Goal: Task Accomplishment & Management: Manage account settings

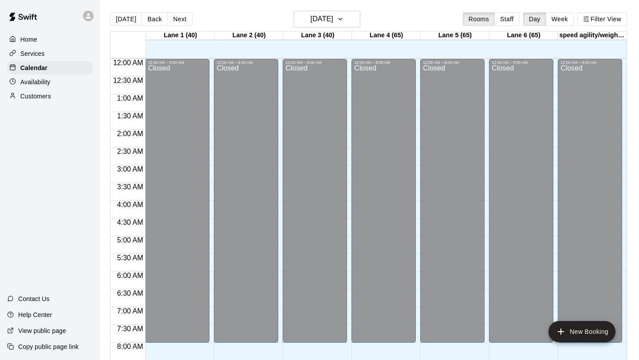
scroll to position [514, 0]
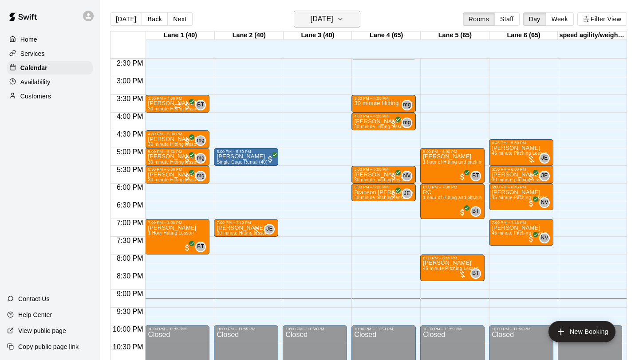
click at [342, 19] on icon "button" at bounding box center [341, 19] width 4 height 2
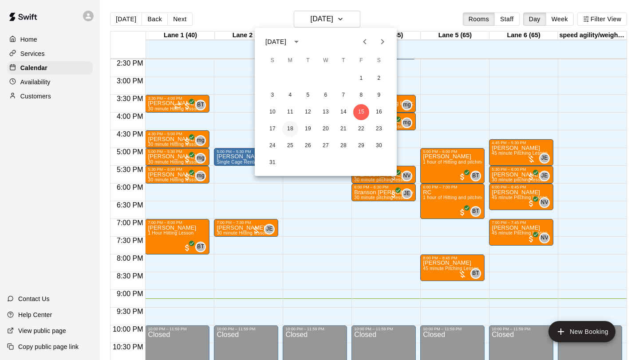
click at [290, 126] on button "18" at bounding box center [290, 129] width 16 height 16
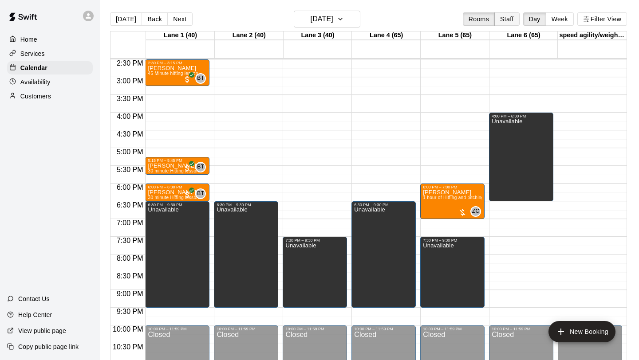
click at [511, 21] on button "Staff" at bounding box center [506, 18] width 25 height 13
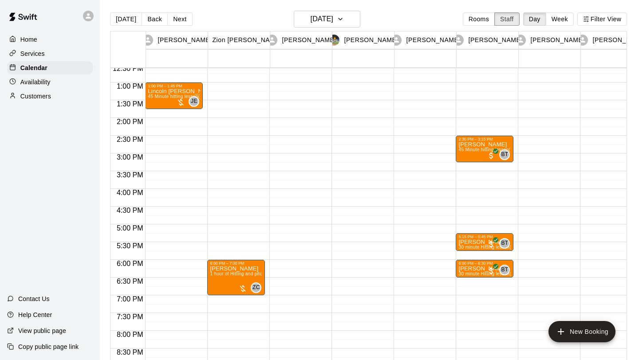
scroll to position [448, 0]
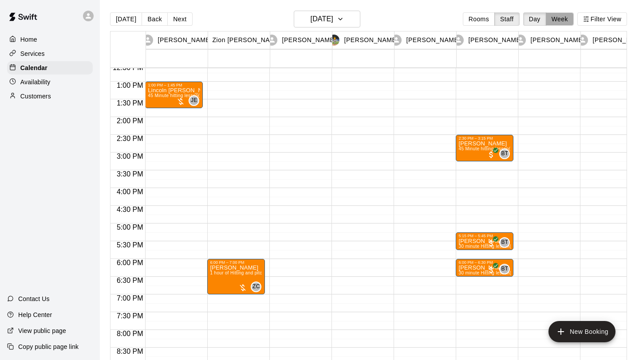
click at [559, 21] on button "Week" at bounding box center [560, 18] width 28 height 13
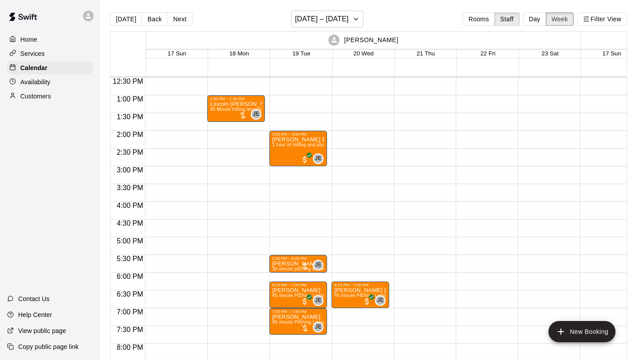
scroll to position [401, 0]
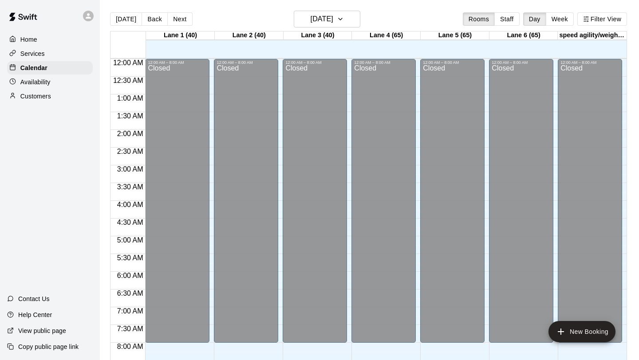
scroll to position [514, 0]
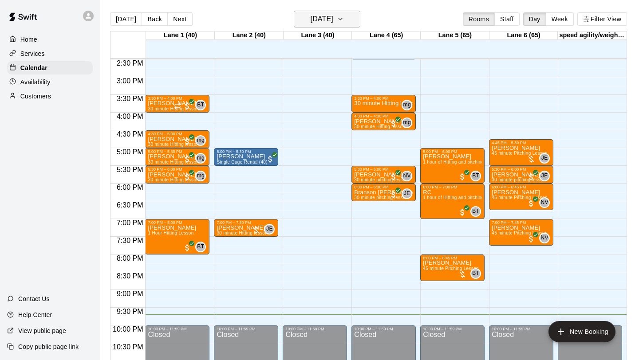
click at [355, 24] on button "[DATE]" at bounding box center [327, 19] width 67 height 17
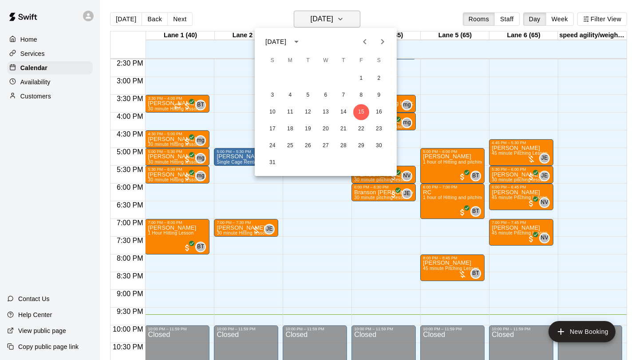
click at [355, 24] on div at bounding box center [319, 180] width 639 height 360
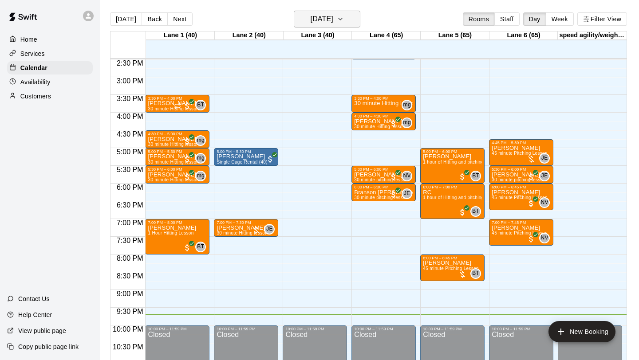
click at [344, 21] on icon "button" at bounding box center [340, 19] width 7 height 11
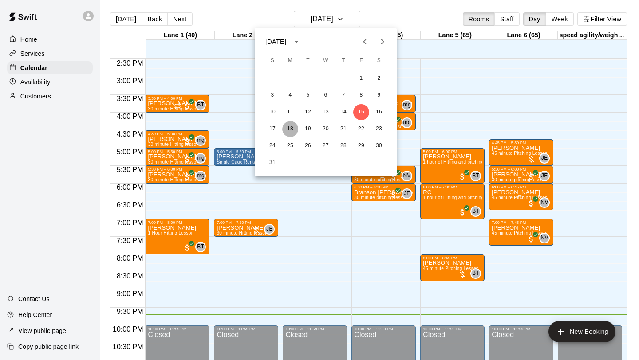
click at [290, 128] on button "18" at bounding box center [290, 129] width 16 height 16
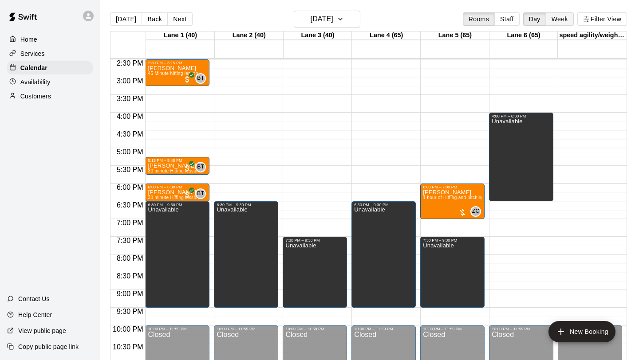
click at [555, 15] on button "Week" at bounding box center [560, 18] width 28 height 13
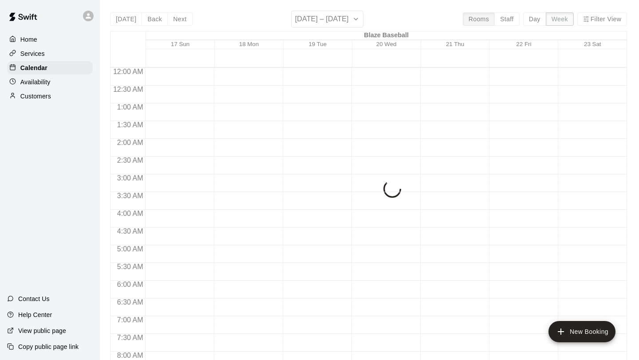
scroll to position [550, 0]
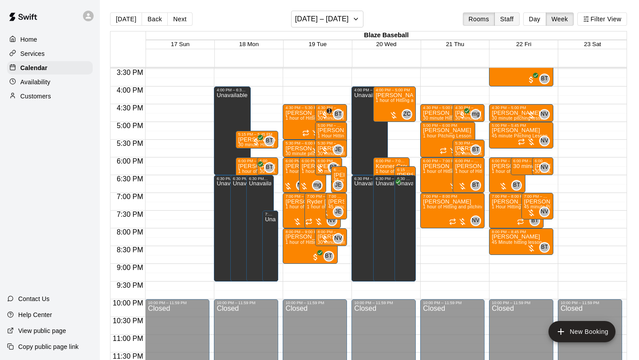
click at [513, 21] on button "Staff" at bounding box center [506, 18] width 25 height 13
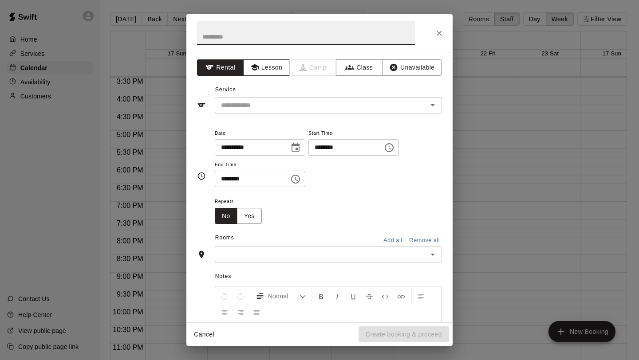
click at [269, 72] on button "Lesson" at bounding box center [266, 67] width 47 height 16
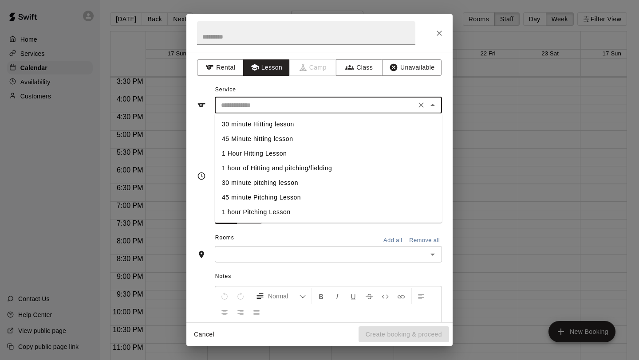
click at [294, 104] on input "text" at bounding box center [315, 105] width 196 height 11
click at [279, 169] on li "1 hour of Hitting and pitching/fielding" at bounding box center [328, 168] width 227 height 15
type input "**********"
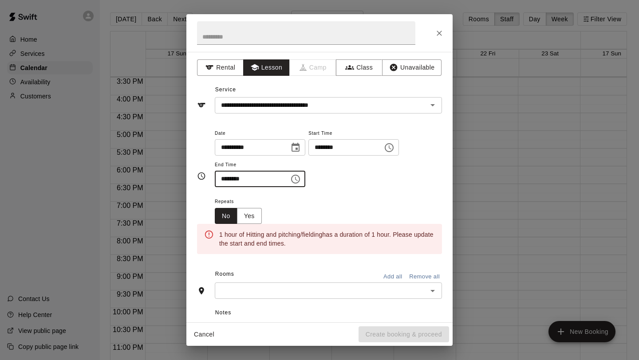
click at [266, 182] on input "********" at bounding box center [249, 179] width 68 height 16
click at [296, 179] on icon "Choose time, selected time is 8:30 PM" at bounding box center [295, 179] width 11 height 11
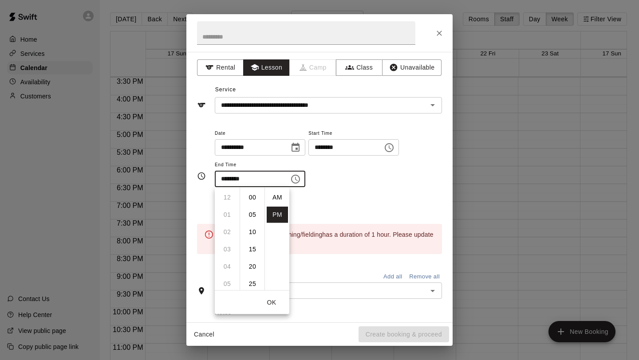
scroll to position [16, 0]
click at [226, 213] on li "09" at bounding box center [227, 215] width 21 height 16
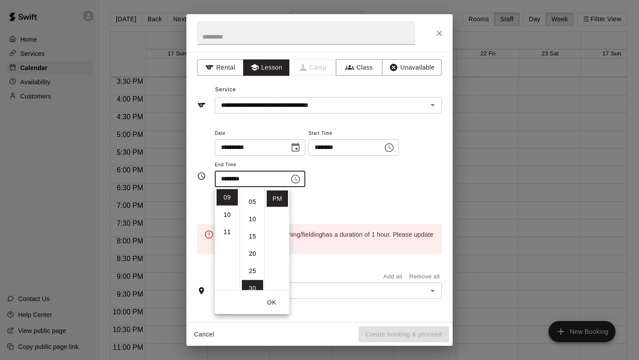
scroll to position [0, 0]
click at [254, 195] on li "00" at bounding box center [252, 198] width 21 height 16
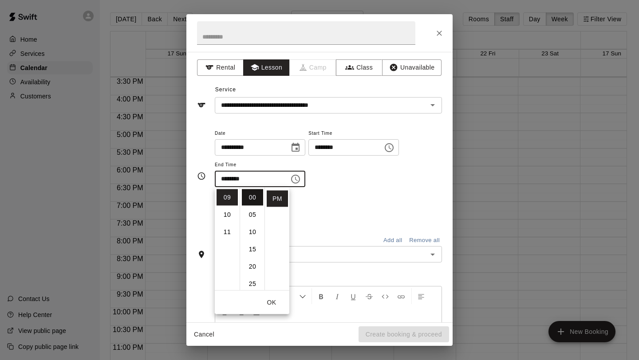
type input "********"
click at [276, 300] on button "OK" at bounding box center [271, 303] width 28 height 16
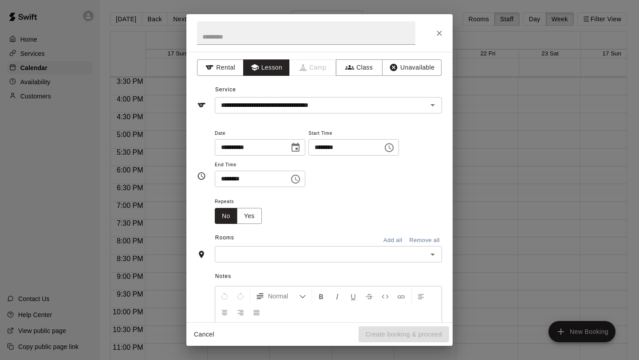
scroll to position [16, 0]
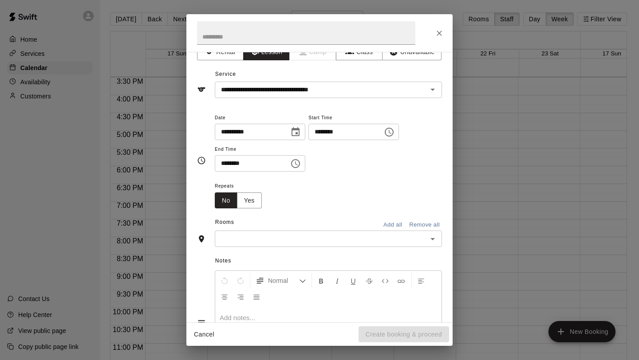
click at [288, 243] on input "text" at bounding box center [320, 238] width 207 height 11
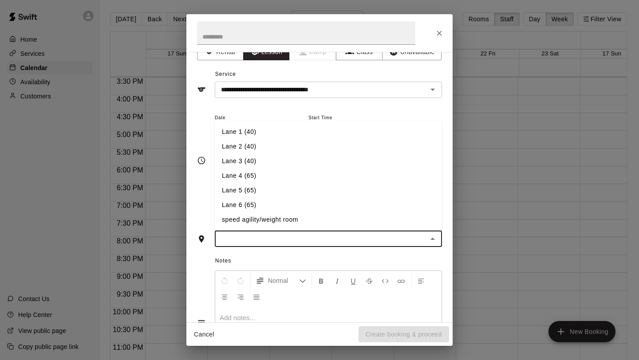
click at [297, 181] on li "Lane 4 (65)" at bounding box center [328, 176] width 227 height 15
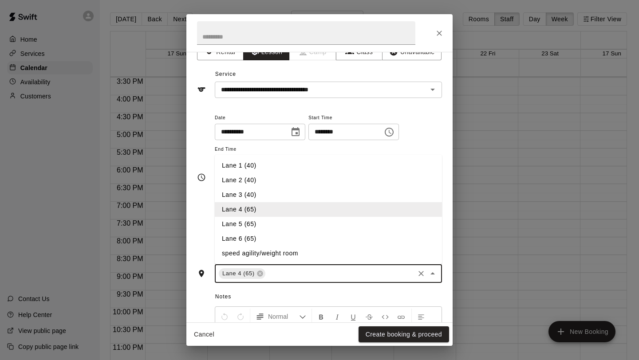
click at [381, 272] on input "text" at bounding box center [340, 273] width 146 height 11
click at [321, 229] on li "Lane 5 (65)" at bounding box center [328, 224] width 227 height 15
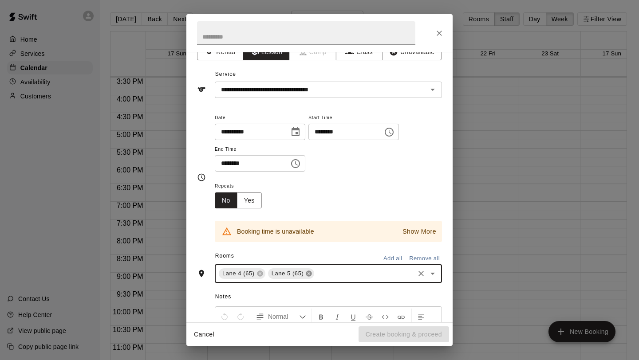
click at [311, 275] on icon at bounding box center [309, 274] width 6 height 6
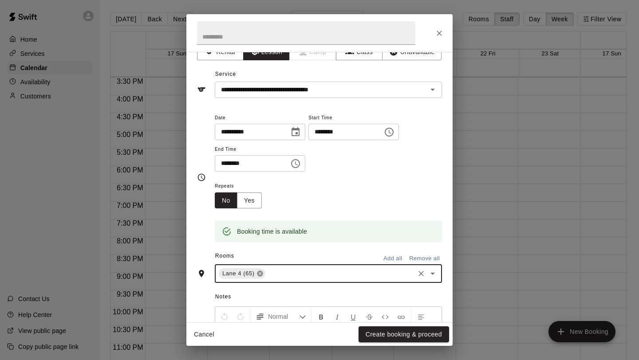
click at [262, 274] on icon at bounding box center [260, 274] width 6 height 6
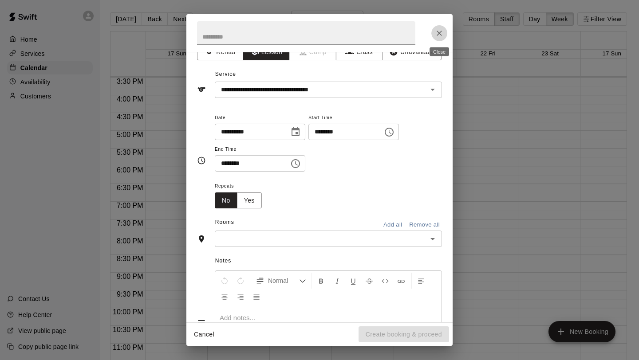
click at [443, 33] on icon "Close" at bounding box center [439, 33] width 9 height 9
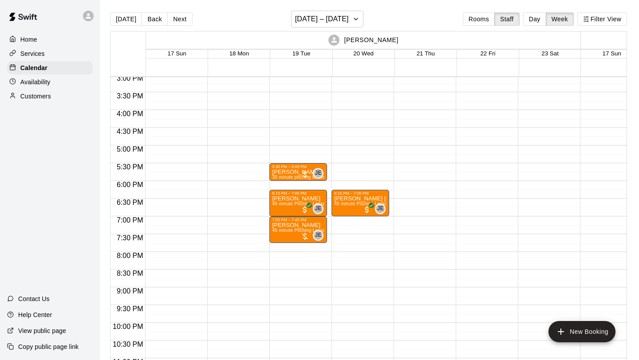
scroll to position [535, 0]
click at [485, 17] on button "Rooms" at bounding box center [479, 18] width 32 height 13
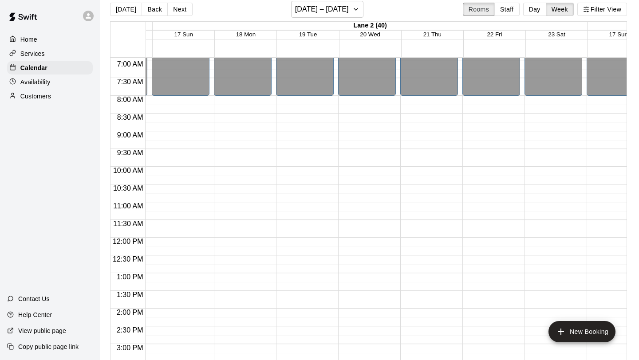
scroll to position [246, 431]
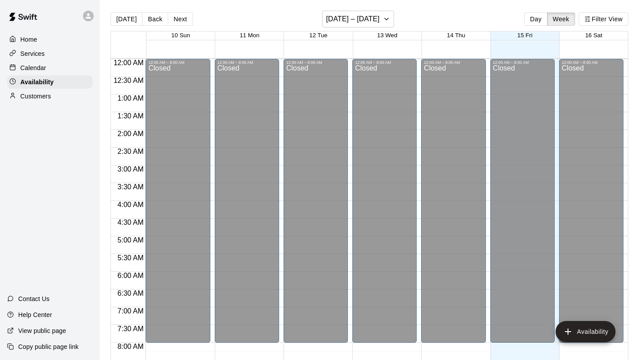
scroll to position [541, 0]
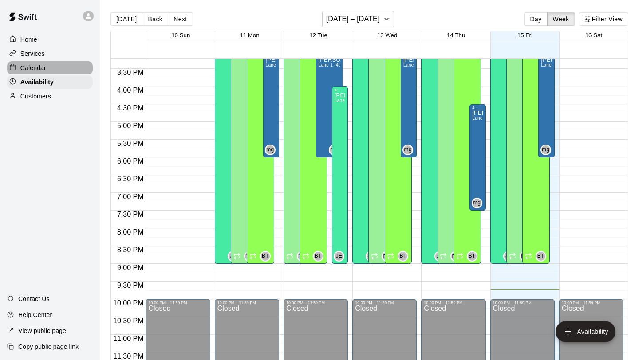
click at [38, 69] on p "Calendar" at bounding box center [33, 67] width 26 height 9
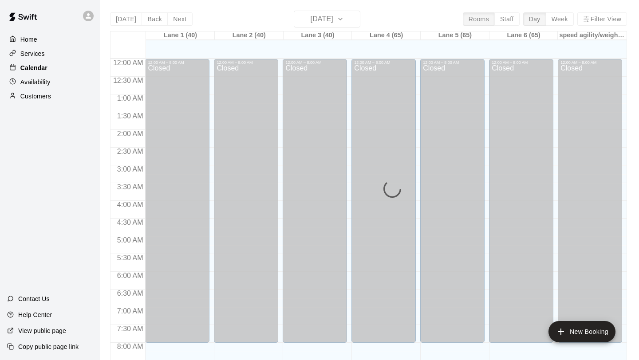
scroll to position [514, 0]
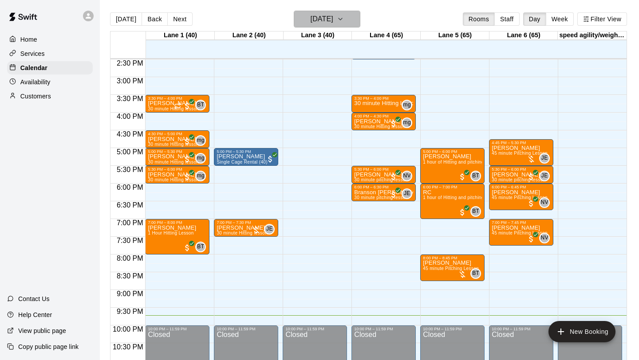
click at [357, 18] on button "[DATE]" at bounding box center [327, 19] width 67 height 17
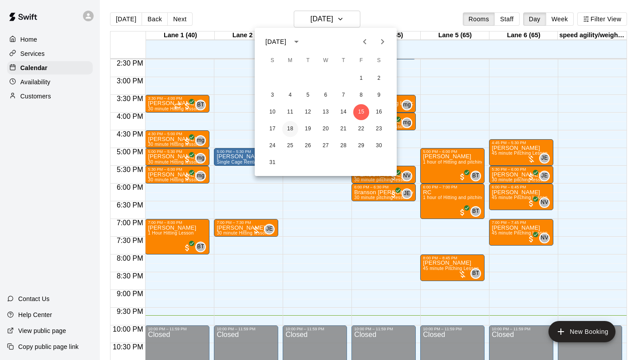
click at [293, 128] on button "18" at bounding box center [290, 129] width 16 height 16
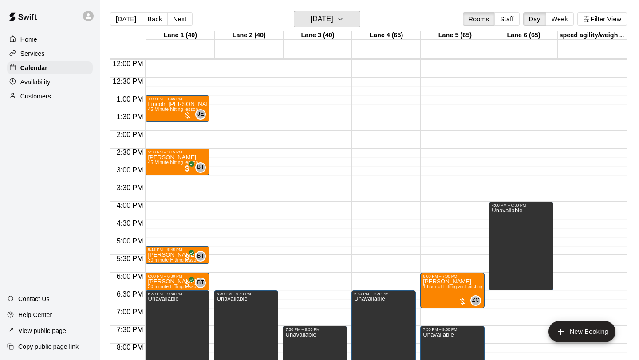
scroll to position [420, 0]
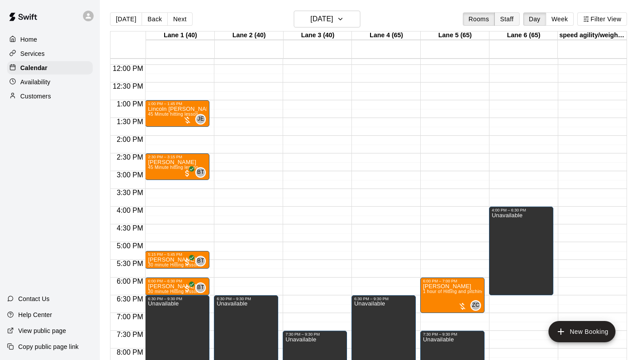
click at [513, 21] on button "Staff" at bounding box center [506, 18] width 25 height 13
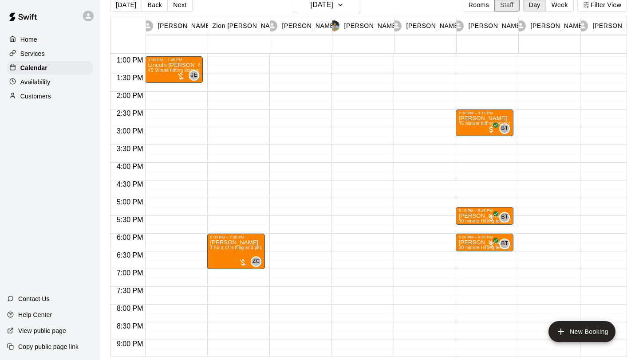
scroll to position [462, 0]
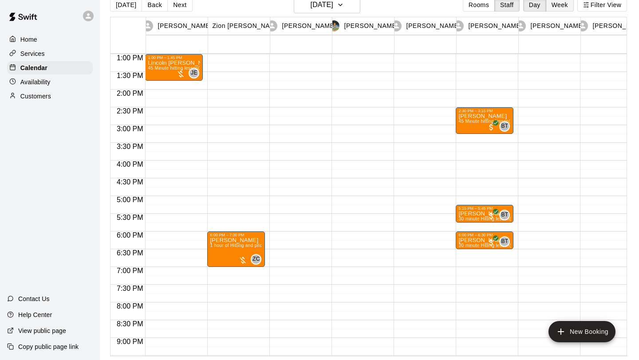
click at [557, 5] on button "Week" at bounding box center [560, 4] width 28 height 13
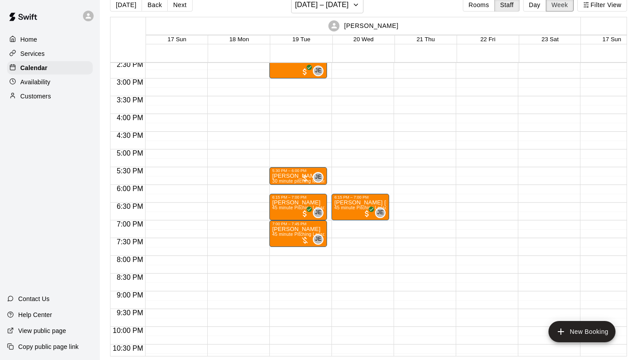
scroll to position [517, 0]
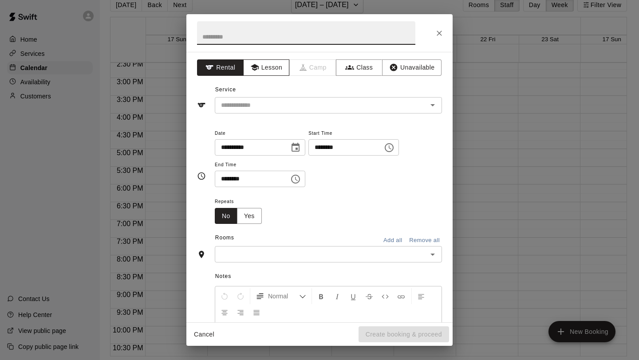
click at [273, 73] on button "Lesson" at bounding box center [266, 67] width 47 height 16
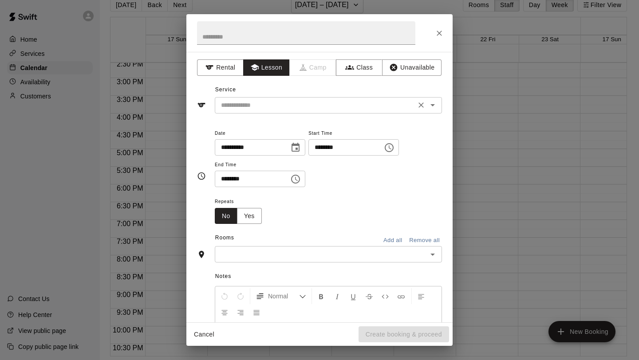
click at [277, 103] on input "text" at bounding box center [315, 105] width 196 height 11
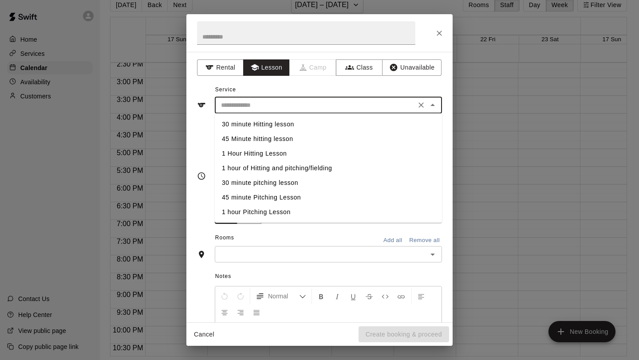
click at [261, 167] on li "1 hour of Hitting and pitching/fielding" at bounding box center [328, 168] width 227 height 15
type input "**********"
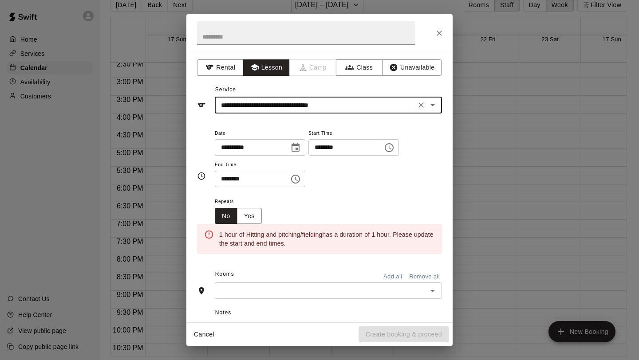
click at [262, 178] on input "********" at bounding box center [249, 179] width 68 height 16
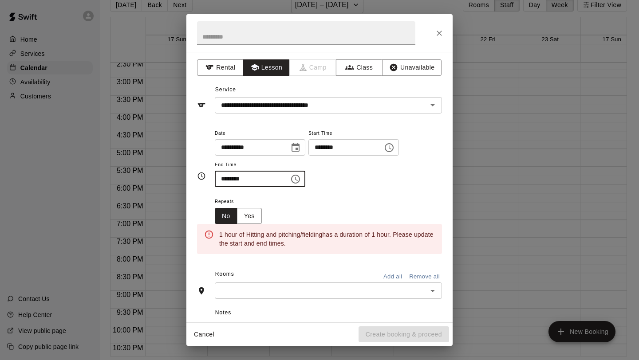
click at [298, 179] on icon "Choose time, selected time is 8:30 PM" at bounding box center [296, 179] width 3 height 4
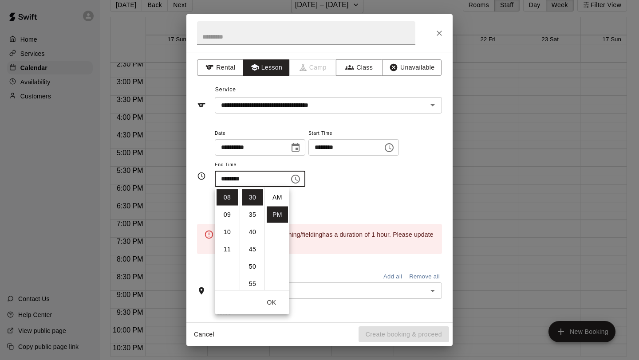
scroll to position [16, 0]
click at [229, 215] on li "09" at bounding box center [227, 215] width 21 height 16
click at [253, 193] on li "00" at bounding box center [252, 196] width 21 height 16
type input "********"
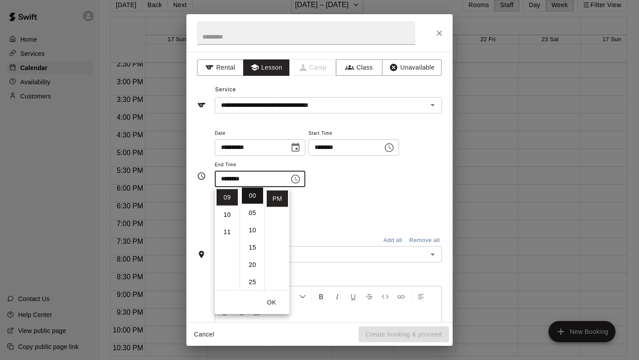
scroll to position [0, 0]
click at [316, 209] on div "Repeats No Yes" at bounding box center [328, 210] width 227 height 28
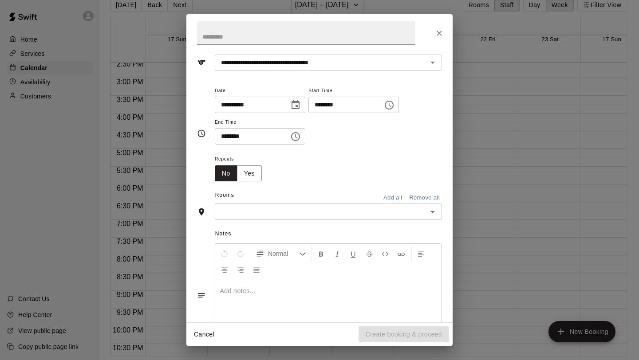
scroll to position [43, 0]
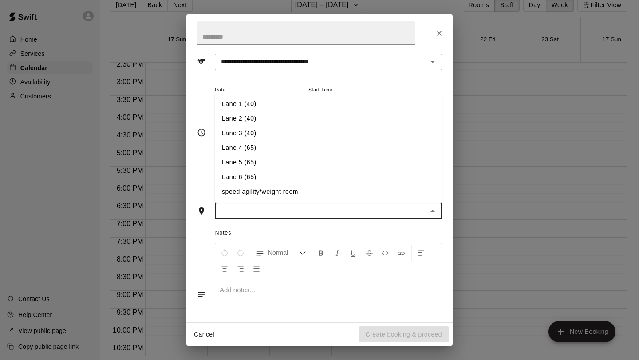
click at [336, 211] on input "text" at bounding box center [320, 210] width 207 height 11
click at [254, 174] on li "Lane 6 (65)" at bounding box center [328, 177] width 227 height 15
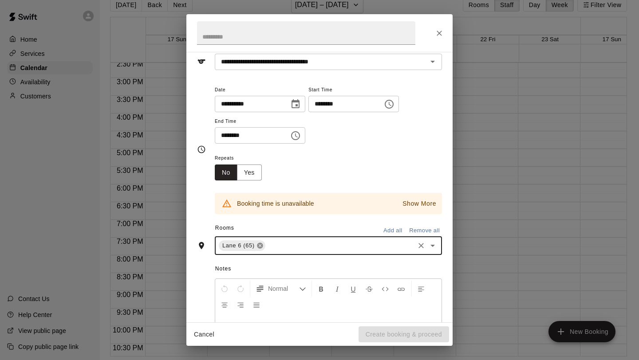
click at [259, 246] on icon at bounding box center [260, 245] width 7 height 7
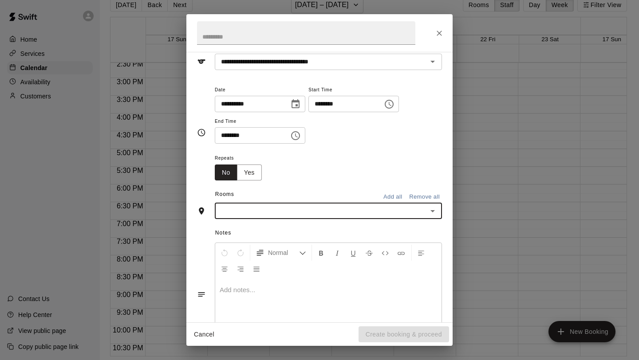
click at [389, 210] on input "text" at bounding box center [320, 210] width 207 height 11
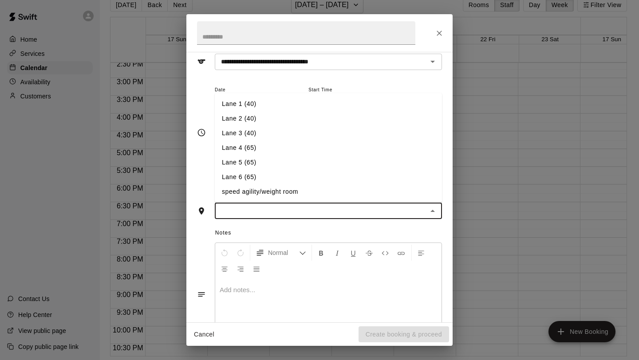
click at [260, 167] on li "Lane 5 (65)" at bounding box center [328, 162] width 227 height 15
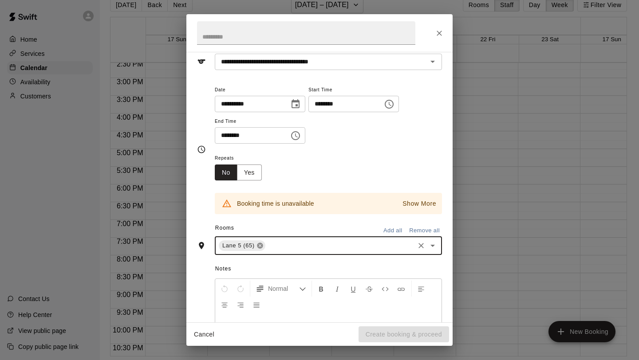
click at [261, 245] on icon at bounding box center [260, 246] width 6 height 6
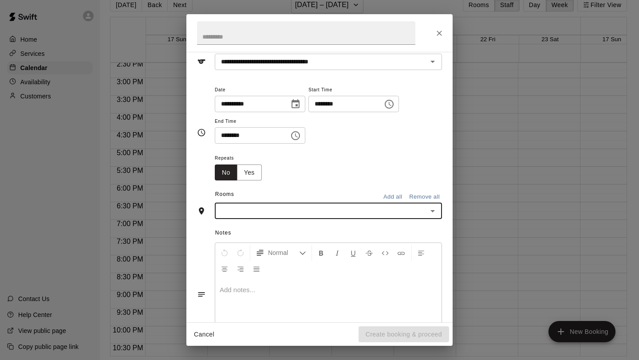
click at [376, 213] on input "text" at bounding box center [320, 210] width 207 height 11
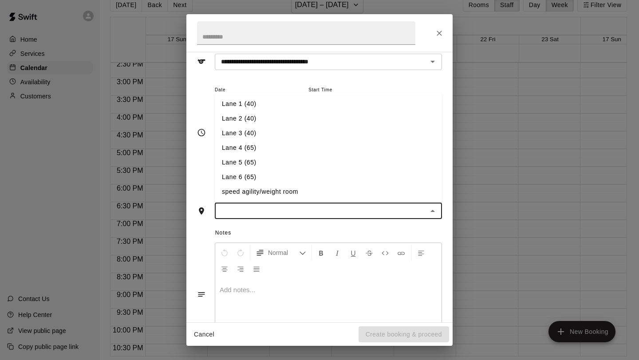
click at [244, 153] on li "Lane 4 (65)" at bounding box center [328, 148] width 227 height 15
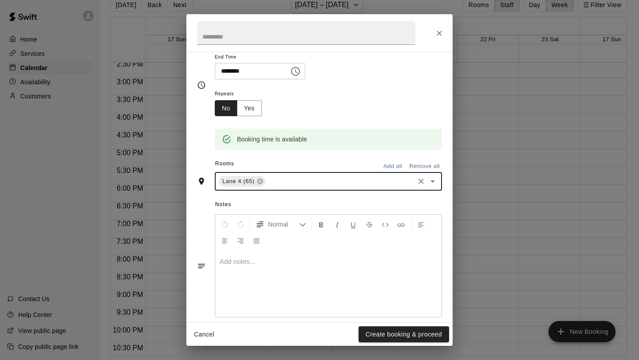
scroll to position [111, 0]
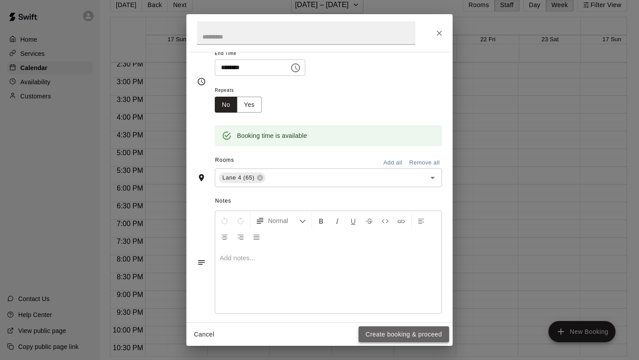
click at [390, 332] on button "Create booking & proceed" at bounding box center [404, 335] width 91 height 16
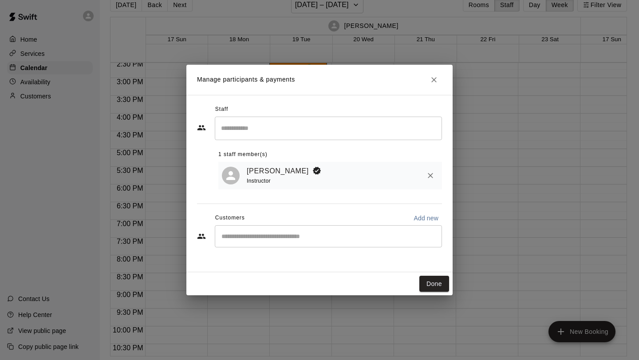
click at [306, 240] on input "Start typing to search customers..." at bounding box center [328, 236] width 219 height 9
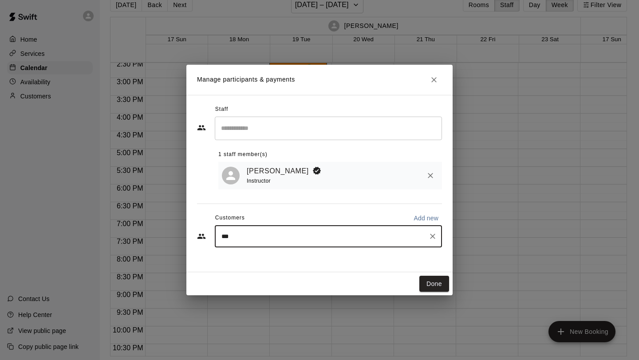
type input "****"
click at [259, 262] on div "Jack Klewein Blaze Player Membership Blaze Player Membership cariklewein@gmail.…" at bounding box center [337, 262] width 194 height 19
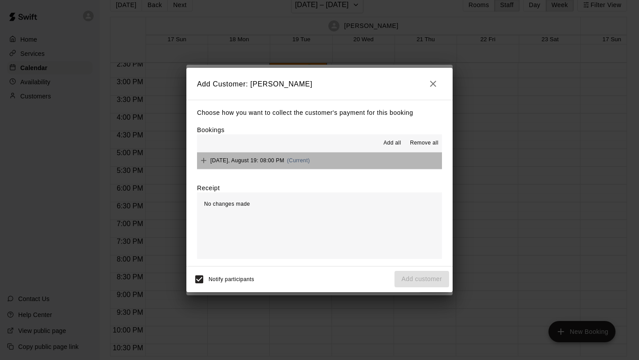
click at [323, 159] on button "Tuesday, August 19: 08:00 PM (Current)" at bounding box center [319, 161] width 245 height 16
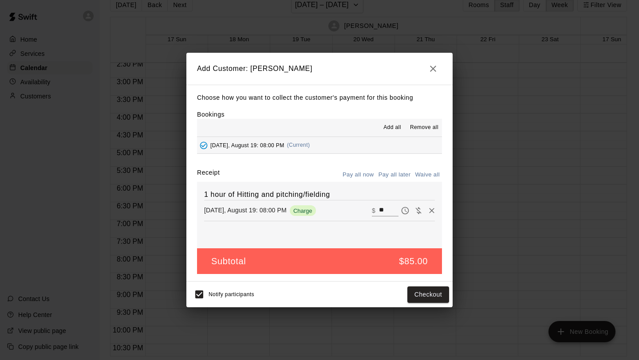
click at [386, 174] on button "Pay all later" at bounding box center [394, 175] width 37 height 14
click at [383, 209] on input "**" at bounding box center [389, 211] width 20 height 12
click at [419, 293] on button "Add customer" at bounding box center [422, 295] width 55 height 16
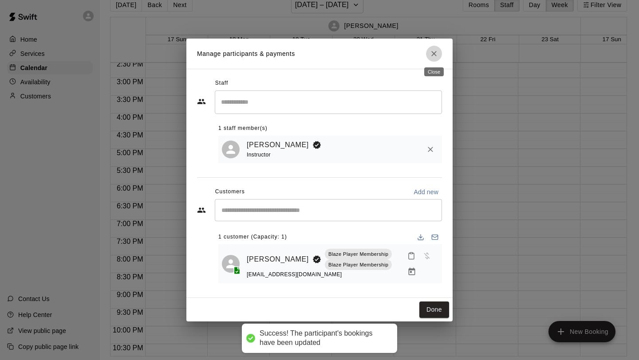
click at [434, 53] on icon "Close" at bounding box center [433, 53] width 5 height 5
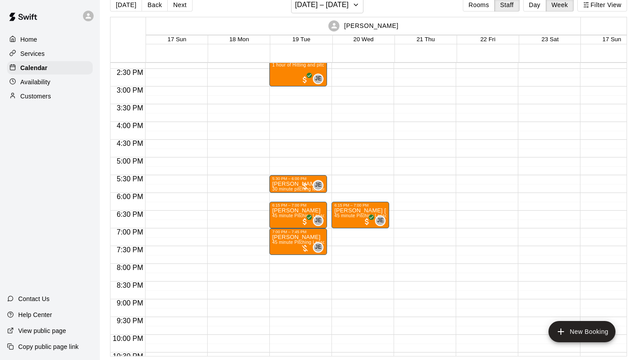
scroll to position [509, 0]
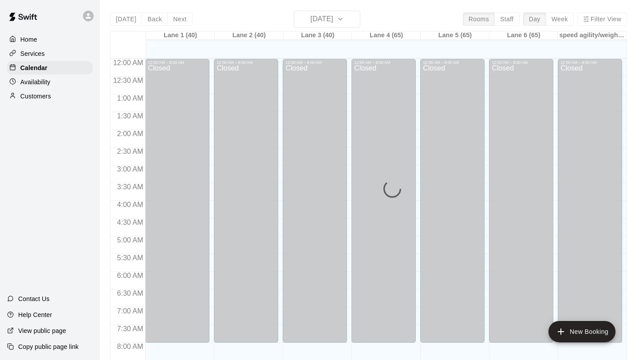
scroll to position [514, 0]
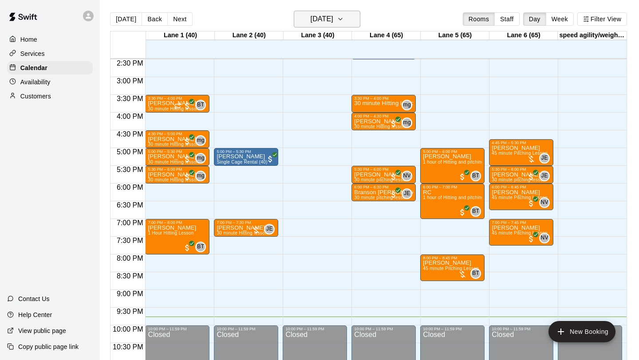
click at [345, 18] on button "[DATE]" at bounding box center [327, 19] width 67 height 17
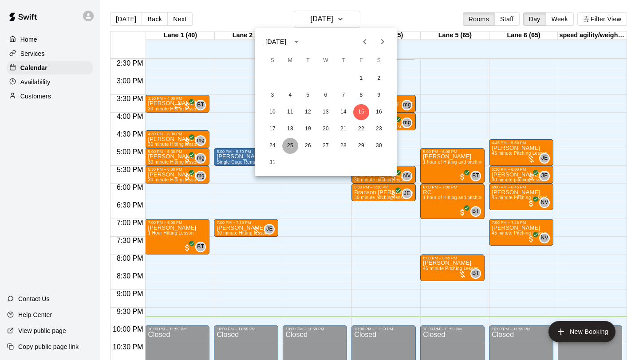
click at [291, 145] on button "25" at bounding box center [290, 146] width 16 height 16
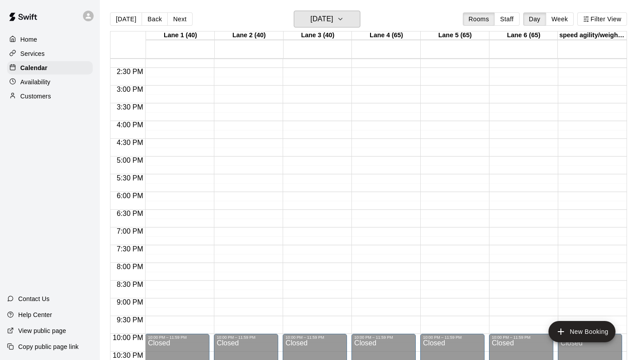
scroll to position [501, 0]
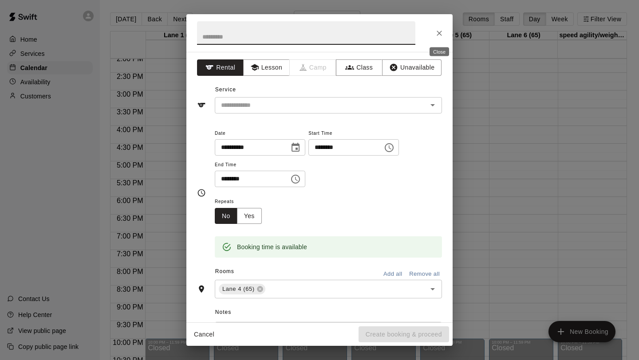
click at [440, 32] on icon "Close" at bounding box center [439, 33] width 5 height 5
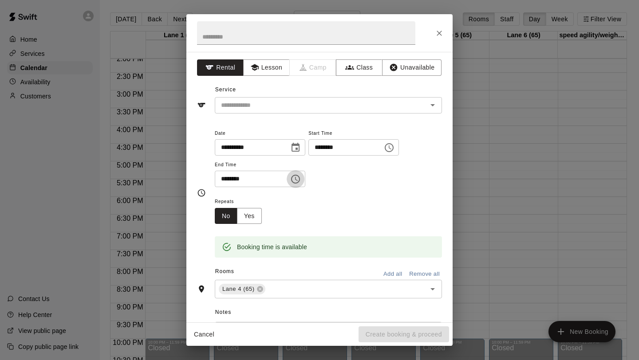
click at [300, 178] on icon "Choose time, selected time is 6:30 PM" at bounding box center [295, 179] width 9 height 9
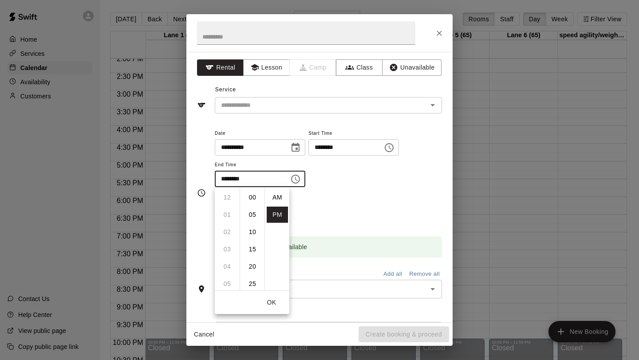
scroll to position [16, 0]
click at [229, 216] on li "07" at bounding box center [227, 215] width 21 height 16
click at [254, 194] on li "00" at bounding box center [252, 198] width 21 height 16
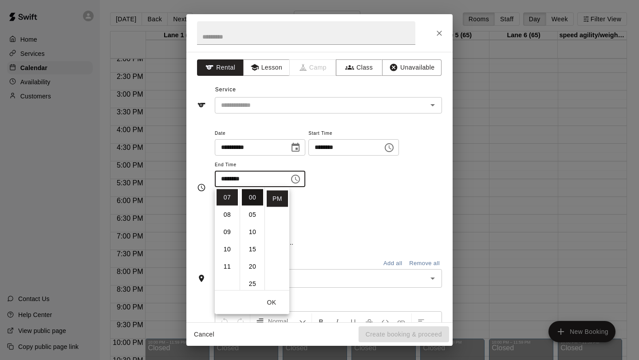
type input "********"
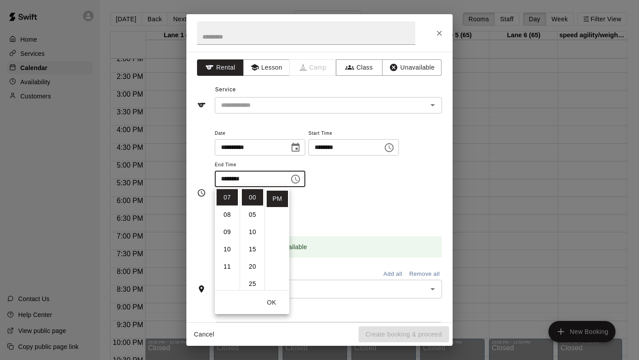
click at [316, 199] on div "Repeats No Yes" at bounding box center [328, 210] width 227 height 28
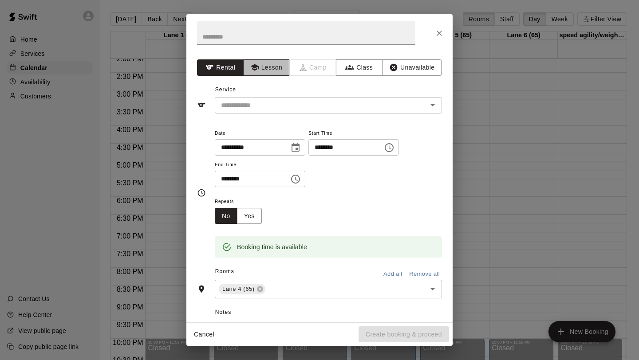
click at [271, 66] on button "Lesson" at bounding box center [266, 67] width 47 height 16
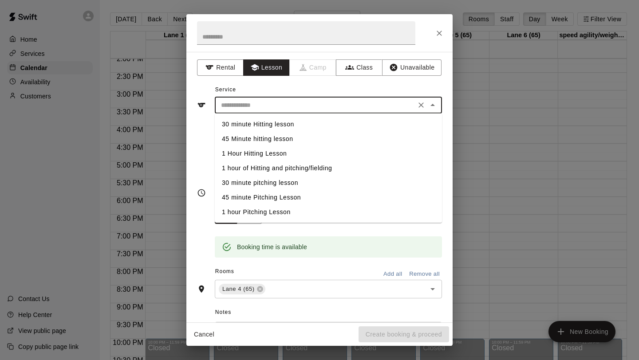
click at [306, 106] on input "text" at bounding box center [315, 105] width 196 height 11
click at [284, 165] on li "1 hour of Hitting and pitching/fielding" at bounding box center [328, 168] width 227 height 15
type input "**********"
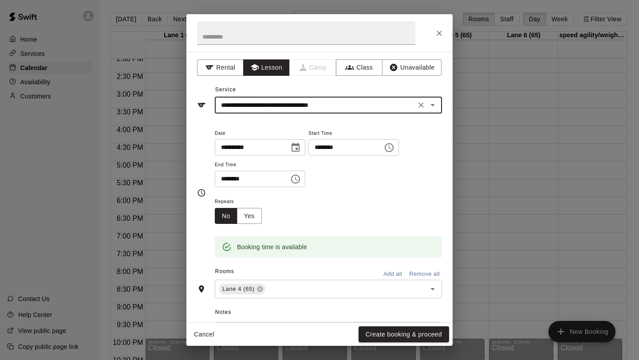
scroll to position [42, 0]
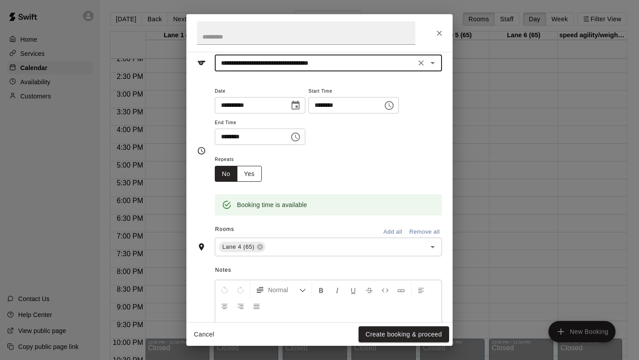
click at [251, 174] on button "Yes" at bounding box center [249, 174] width 25 height 16
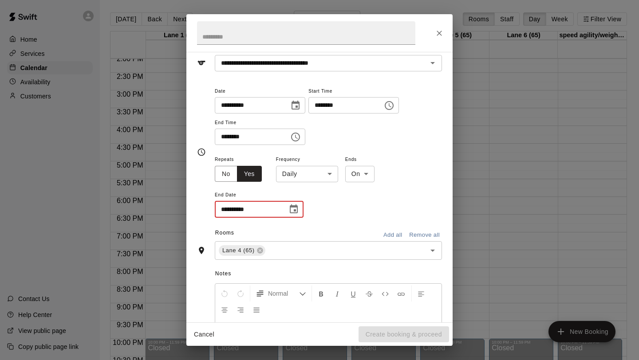
click at [231, 212] on input "**********" at bounding box center [248, 209] width 67 height 16
type input "**********"
click at [438, 32] on icon "Close" at bounding box center [439, 33] width 9 height 9
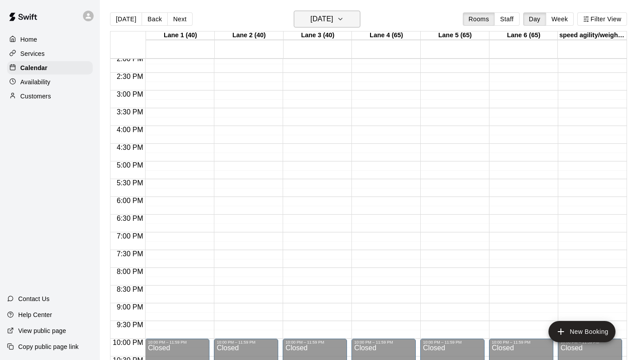
click at [349, 25] on button "Monday Aug 25" at bounding box center [327, 19] width 67 height 17
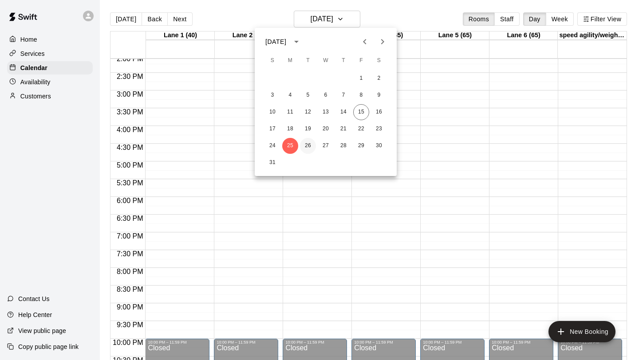
click at [307, 143] on button "26" at bounding box center [308, 146] width 16 height 16
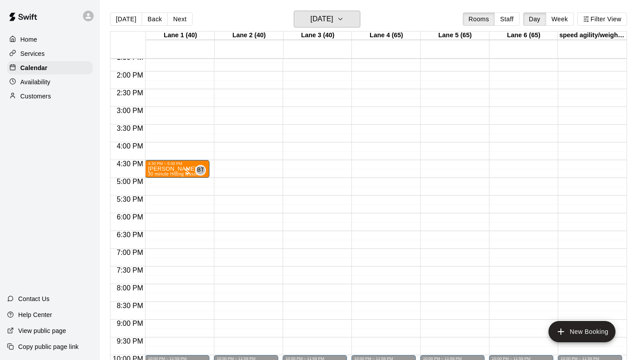
scroll to position [491, 0]
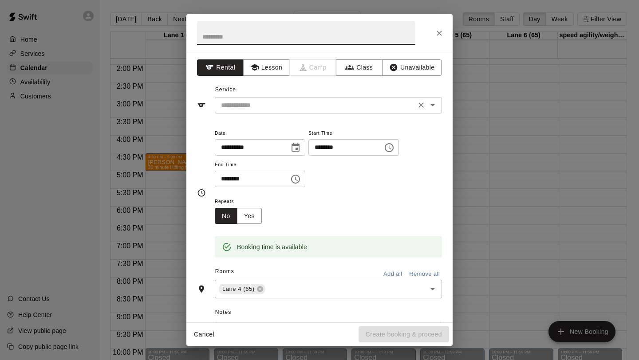
click at [321, 108] on input "text" at bounding box center [315, 105] width 196 height 11
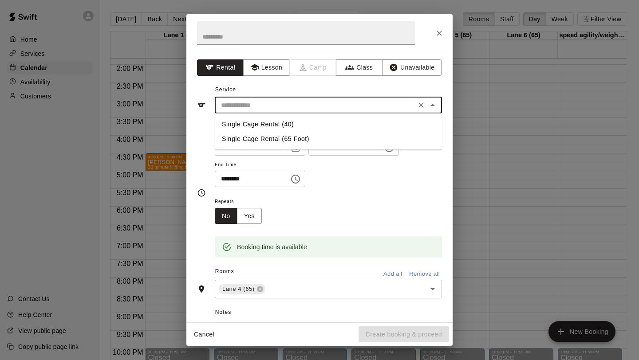
click at [266, 59] on div "**********" at bounding box center [319, 187] width 266 height 271
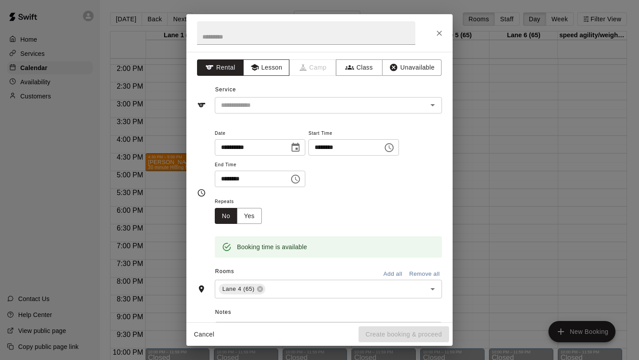
click at [263, 74] on button "Lesson" at bounding box center [266, 67] width 47 height 16
click at [267, 110] on input "text" at bounding box center [315, 105] width 196 height 11
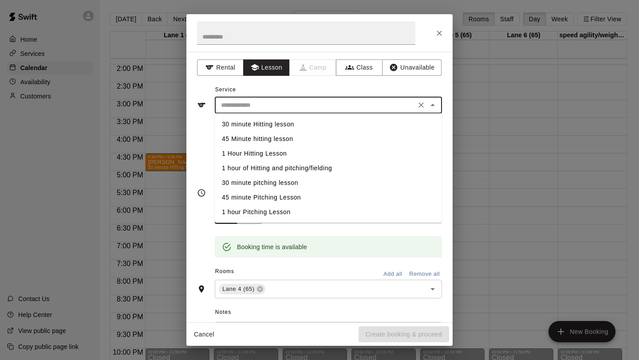
click at [265, 170] on li "1 hour of Hitting and pitching/fielding" at bounding box center [328, 168] width 227 height 15
type input "**********"
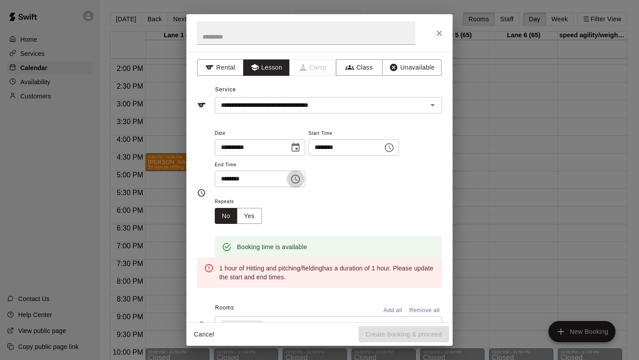
click at [296, 179] on icon "Choose time, selected time is 6:30 PM" at bounding box center [295, 179] width 11 height 11
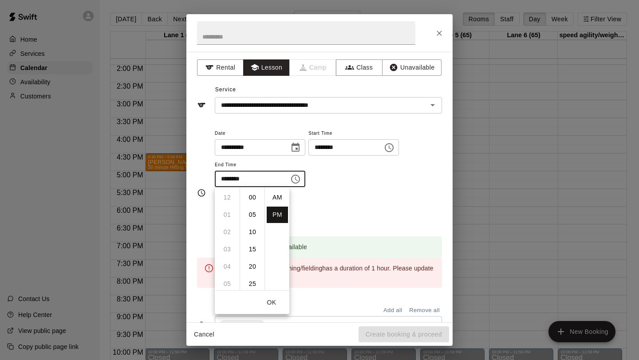
scroll to position [16, 0]
click at [229, 212] on li "07" at bounding box center [227, 215] width 21 height 16
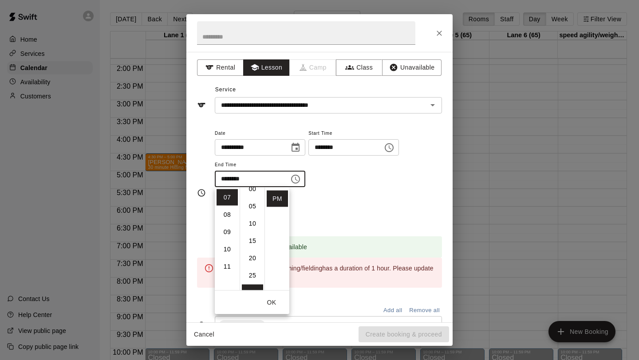
scroll to position [0, 0]
click at [252, 202] on li "00" at bounding box center [252, 198] width 21 height 16
type input "********"
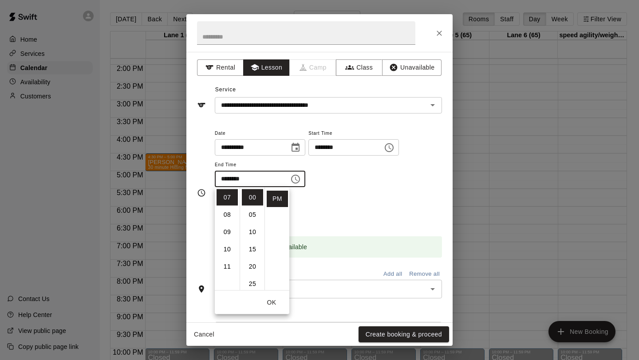
click at [276, 296] on button "OK" at bounding box center [271, 303] width 28 height 16
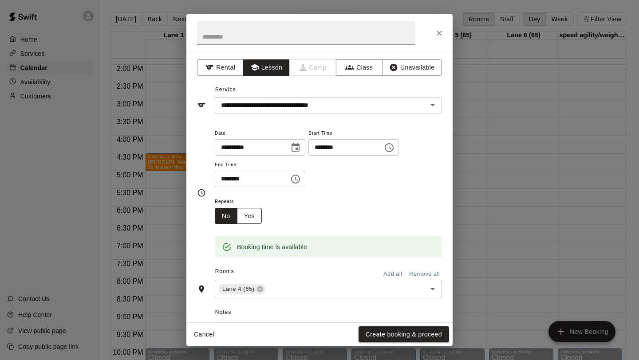
click at [257, 215] on button "Yes" at bounding box center [249, 216] width 25 height 16
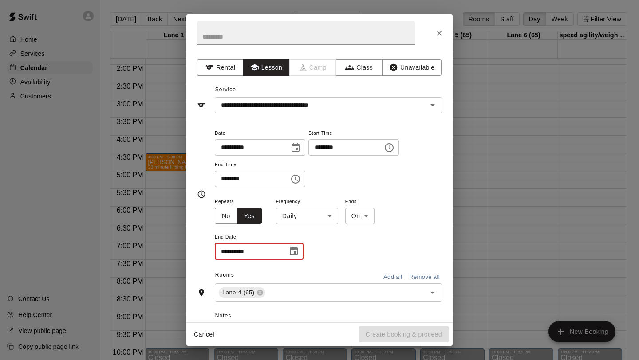
click at [231, 253] on input "**********" at bounding box center [248, 252] width 67 height 16
click at [313, 220] on body "Home Services Calendar Availability Customers Contact Us Help Center View publi…" at bounding box center [319, 187] width 639 height 375
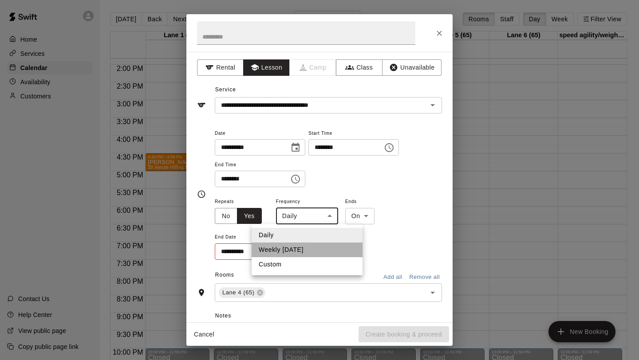
click at [300, 250] on li "Weekly on Tuesday" at bounding box center [307, 250] width 111 height 15
type input "******"
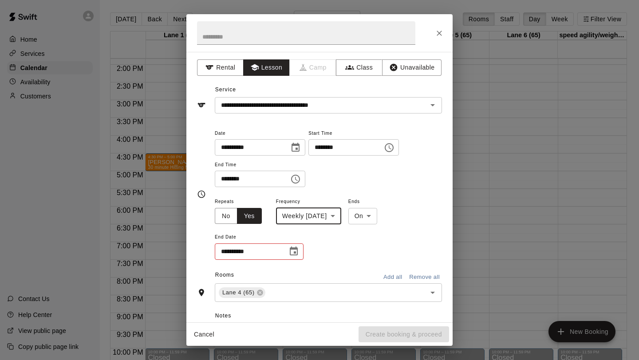
click at [229, 253] on input "**********" at bounding box center [248, 252] width 67 height 16
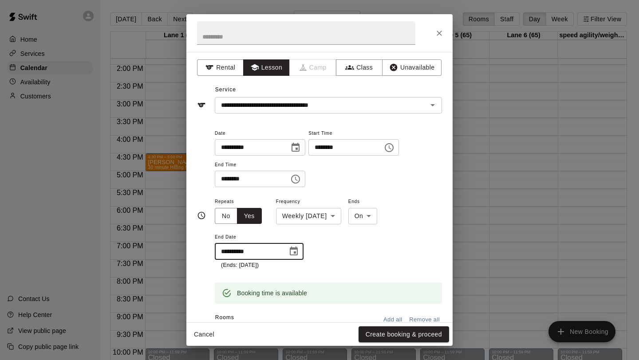
type input "**********"
click at [325, 260] on div "**********" at bounding box center [328, 233] width 227 height 74
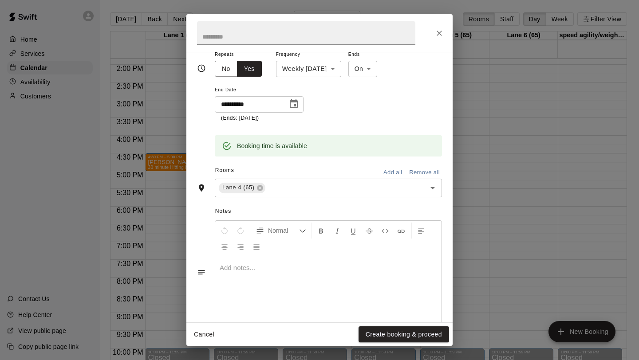
scroll to position [166, 0]
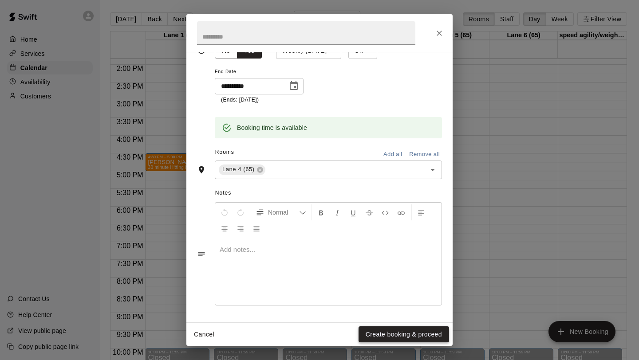
click at [399, 334] on button "Create booking & proceed" at bounding box center [404, 335] width 91 height 16
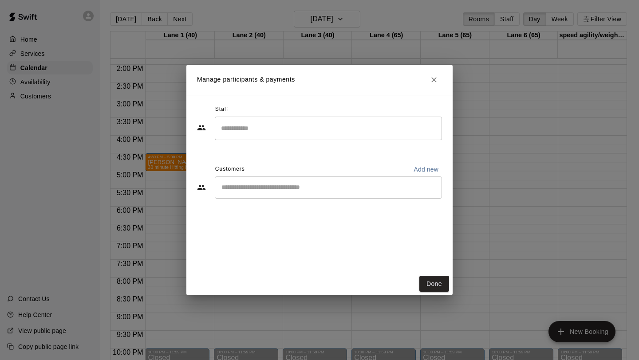
click at [279, 192] on div "​" at bounding box center [328, 188] width 227 height 22
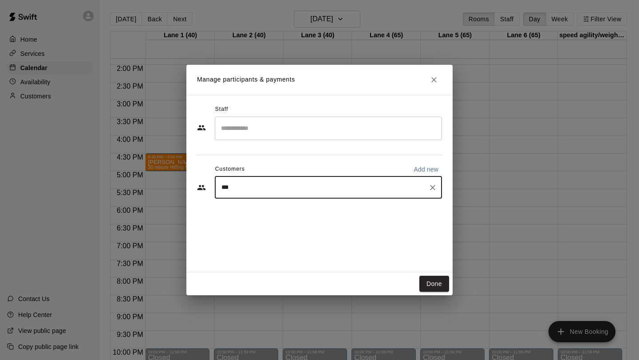
type input "****"
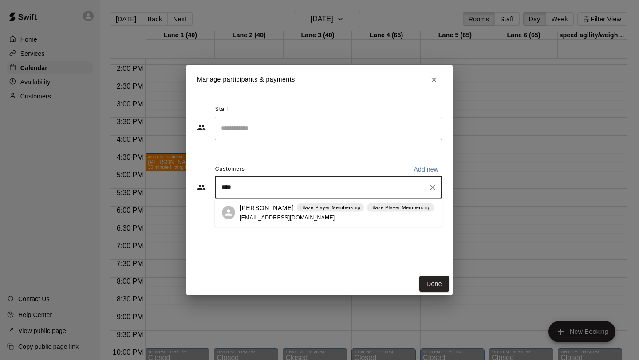
click at [284, 217] on span "cariklewein@gmail.com" at bounding box center [287, 217] width 95 height 6
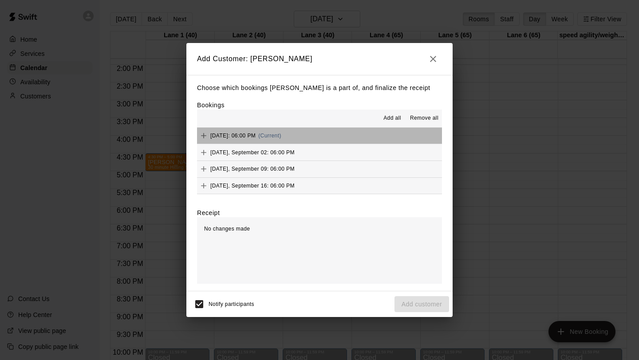
click at [256, 135] on span "Tuesday, August 26: 06:00 PM" at bounding box center [232, 136] width 45 height 6
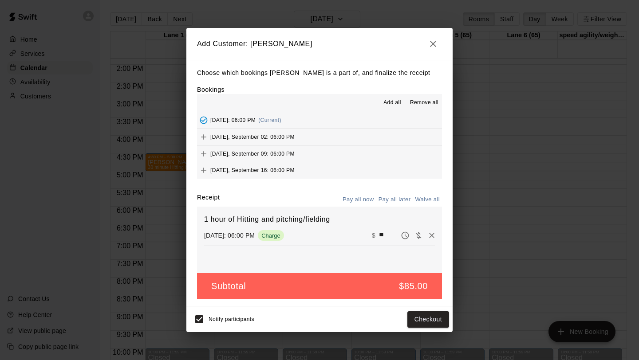
click at [277, 138] on span "Tuesday, September 02: 06:00 PM" at bounding box center [252, 137] width 84 height 6
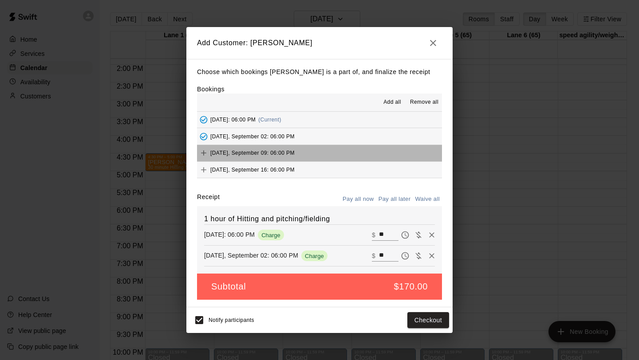
click at [277, 147] on div "Tuesday, September 09: 06:00 PM" at bounding box center [246, 152] width 98 height 13
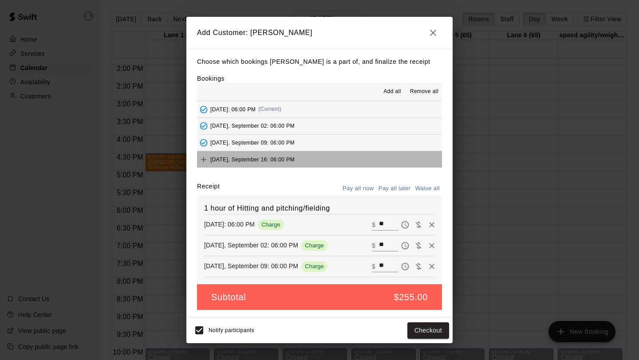
click at [275, 160] on span "Tuesday, September 16: 06:00 PM" at bounding box center [252, 159] width 84 height 6
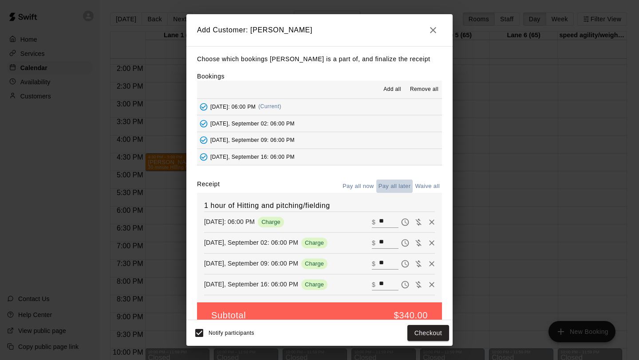
click at [393, 189] on button "Pay all later" at bounding box center [394, 187] width 37 height 14
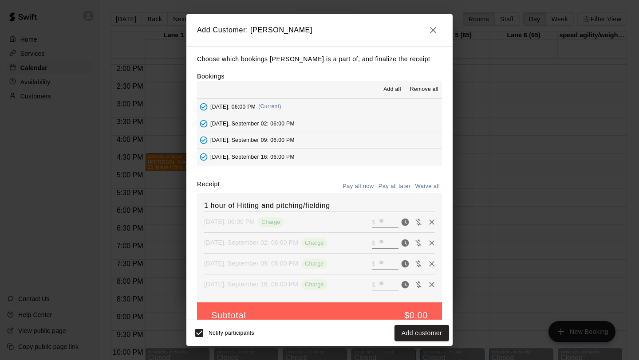
scroll to position [16, 0]
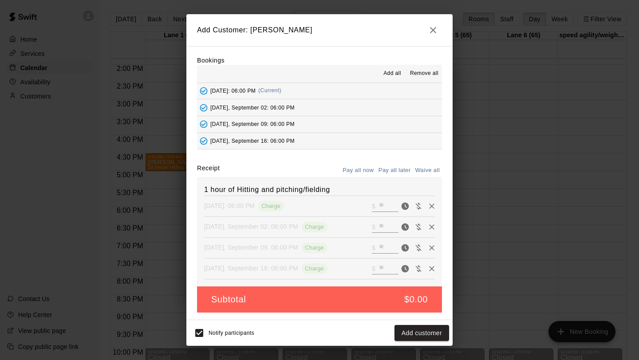
click at [435, 27] on icon "button" at bounding box center [433, 30] width 11 height 11
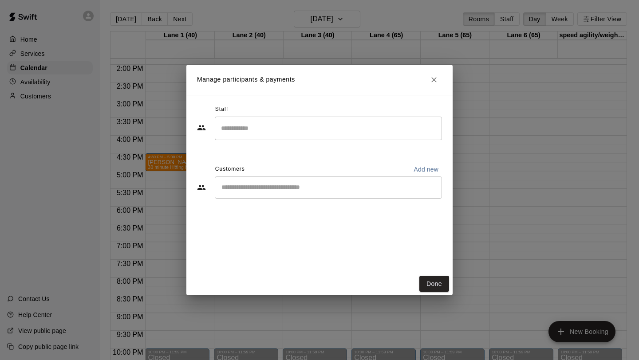
scroll to position [0, 0]
click at [322, 126] on input "Search staff" at bounding box center [328, 129] width 219 height 16
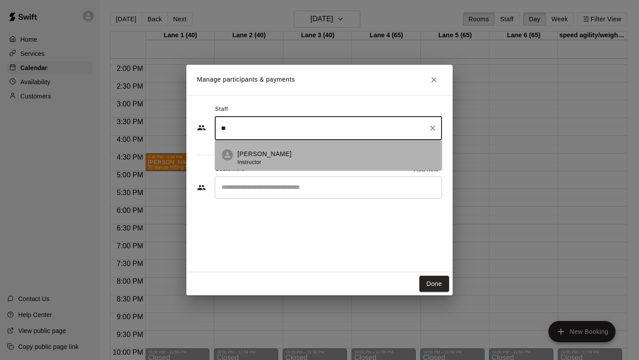
click at [284, 148] on li "Justin Evans Instructor" at bounding box center [328, 155] width 227 height 30
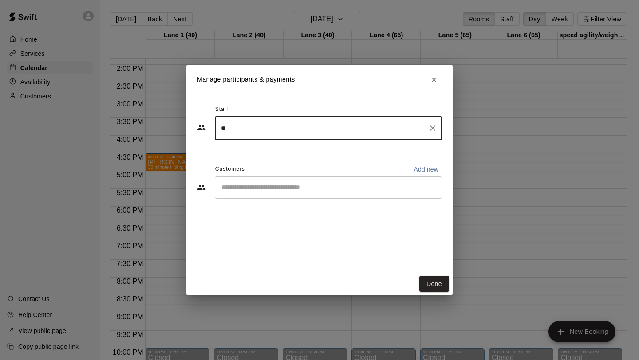
type input "**"
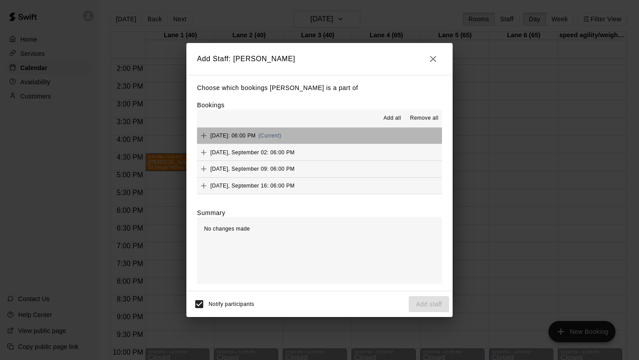
click at [256, 138] on span "Tuesday, August 26: 06:00 PM" at bounding box center [232, 136] width 45 height 6
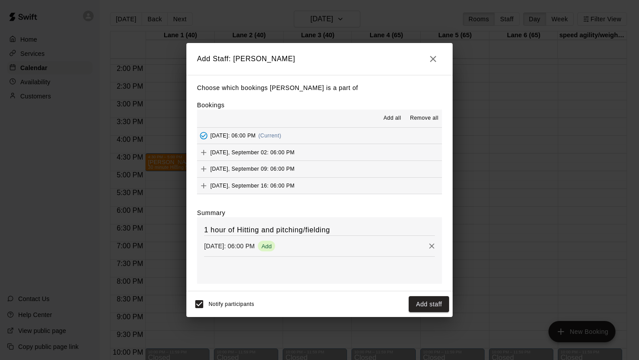
click at [275, 148] on div "Tuesday, September 02: 06:00 PM" at bounding box center [246, 152] width 98 height 13
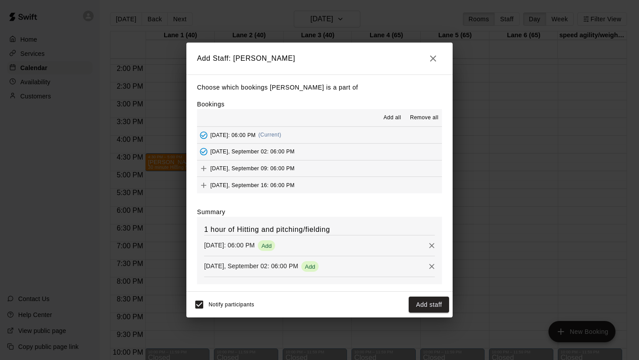
click at [273, 166] on span "Tuesday, September 09: 06:00 PM" at bounding box center [252, 169] width 84 height 6
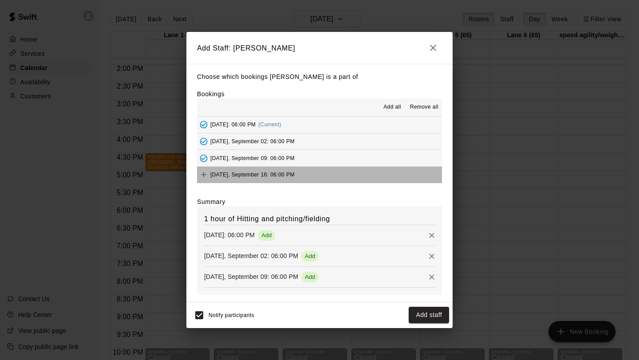
click at [274, 174] on span "Tuesday, September 16: 06:00 PM" at bounding box center [252, 175] width 84 height 6
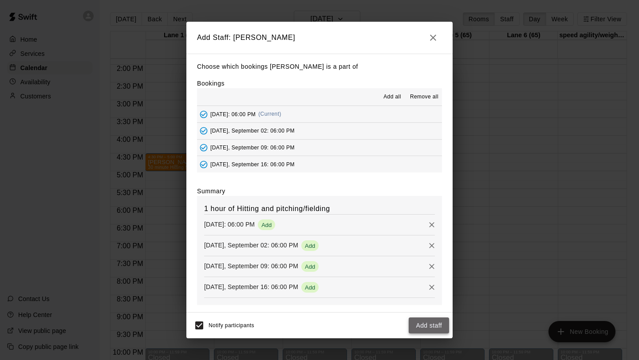
click at [427, 327] on button "Add staff" at bounding box center [429, 326] width 40 height 16
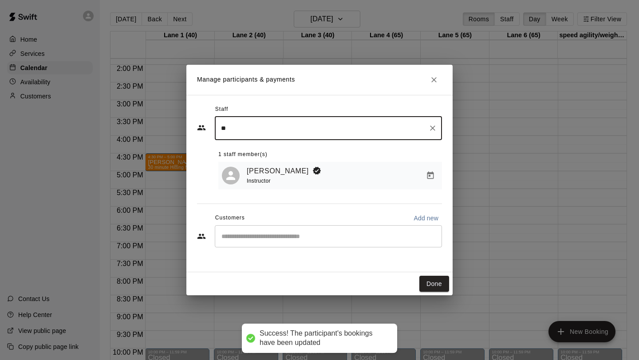
click at [309, 236] on input "Start typing to search customers..." at bounding box center [328, 236] width 219 height 9
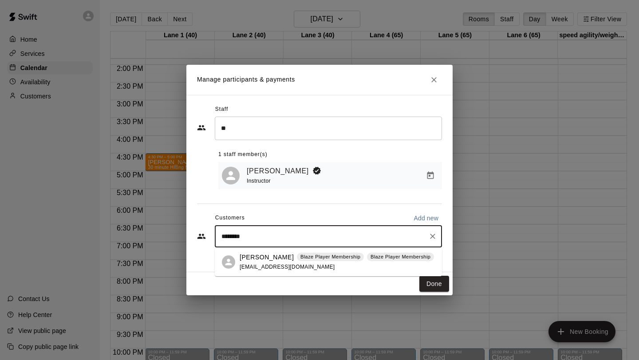
type input "*********"
click at [271, 267] on span "cariklewein@gmail.com" at bounding box center [287, 267] width 95 height 6
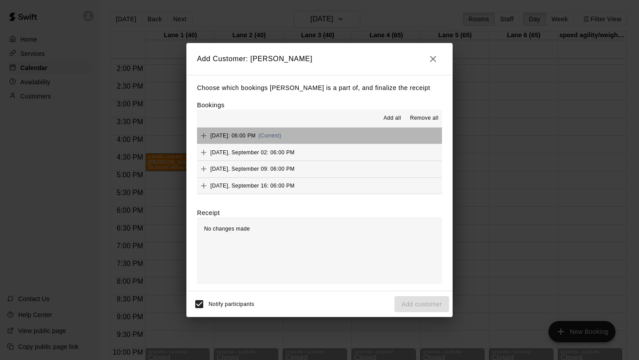
click at [253, 138] on span "Tuesday, August 26: 06:00 PM" at bounding box center [232, 136] width 45 height 6
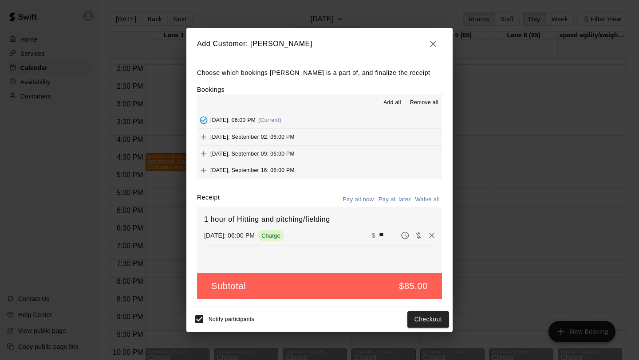
click at [255, 136] on span "Tuesday, September 02: 06:00 PM" at bounding box center [252, 137] width 84 height 6
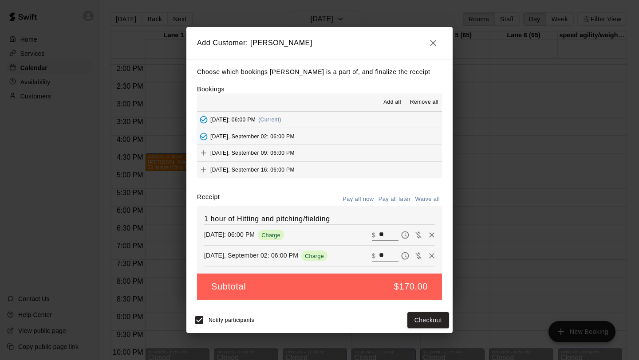
click at [253, 150] on div "Tuesday, September 09: 06:00 PM" at bounding box center [246, 152] width 98 height 13
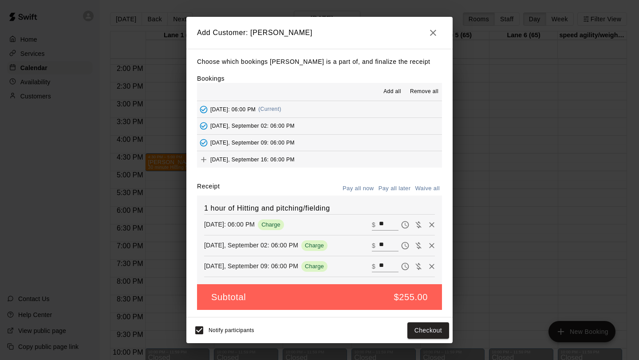
click at [253, 156] on span "Tuesday, September 16: 06:00 PM" at bounding box center [252, 159] width 84 height 6
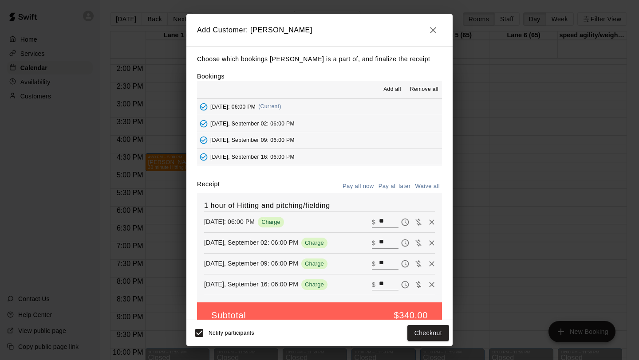
click at [400, 186] on button "Pay all later" at bounding box center [394, 187] width 37 height 14
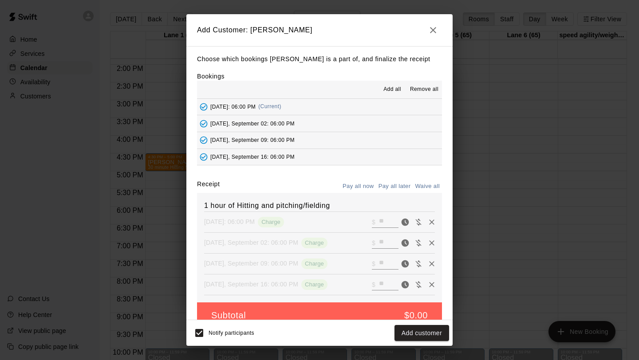
scroll to position [16, 0]
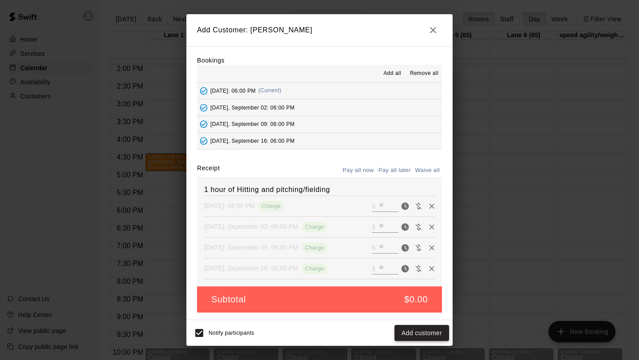
click at [404, 331] on button "Add customer" at bounding box center [422, 333] width 55 height 16
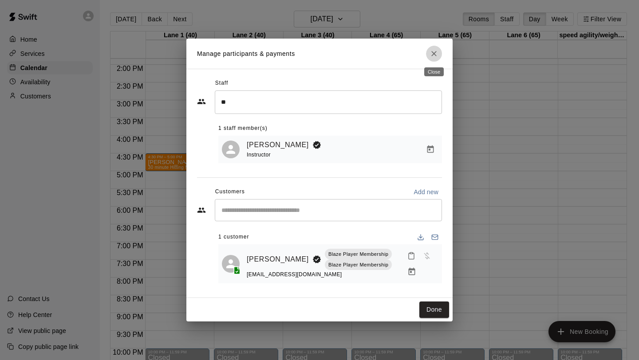
click at [434, 55] on icon "Close" at bounding box center [434, 53] width 9 height 9
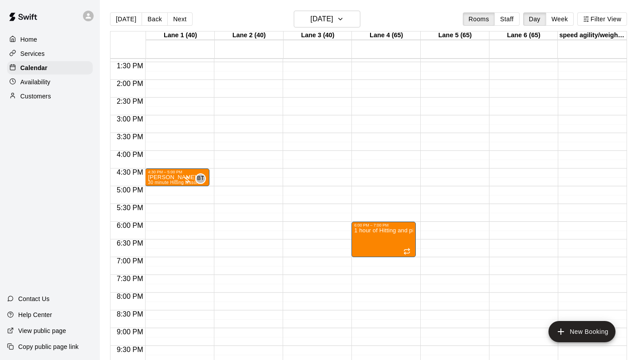
scroll to position [459, 0]
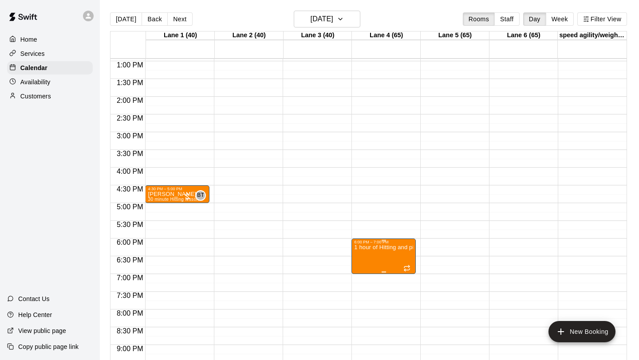
click at [392, 199] on div at bounding box center [319, 180] width 639 height 360
click at [344, 18] on icon "button" at bounding box center [340, 19] width 7 height 11
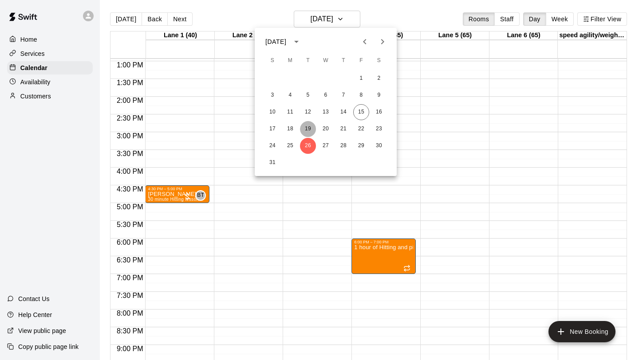
click at [310, 129] on button "19" at bounding box center [308, 129] width 16 height 16
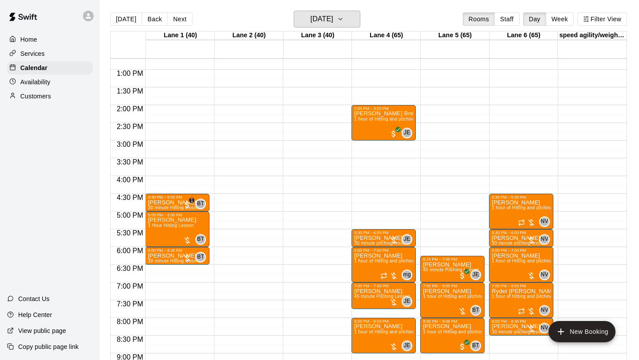
scroll to position [442, 0]
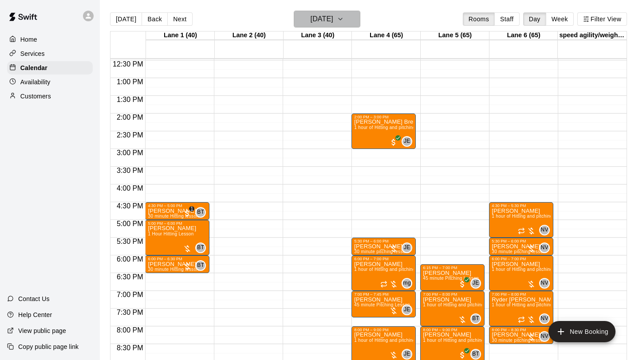
click at [344, 21] on icon "button" at bounding box center [340, 19] width 7 height 11
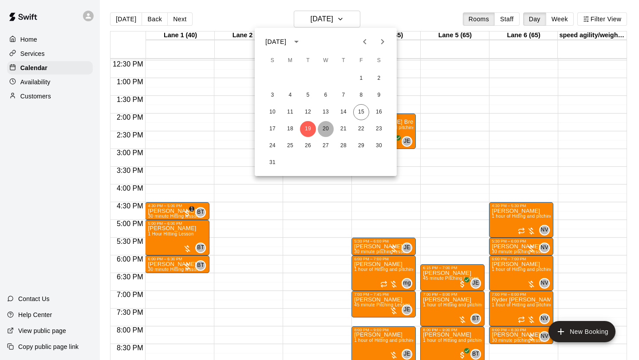
click at [326, 125] on button "20" at bounding box center [326, 129] width 16 height 16
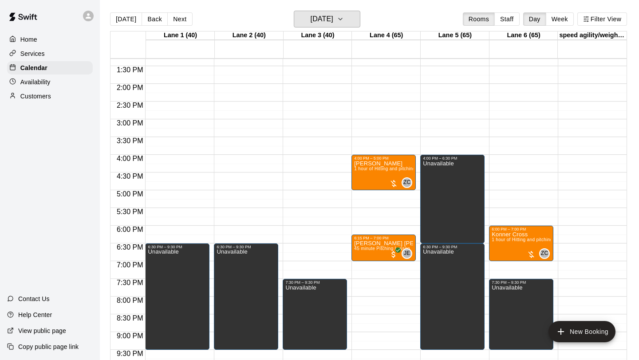
scroll to position [462, 0]
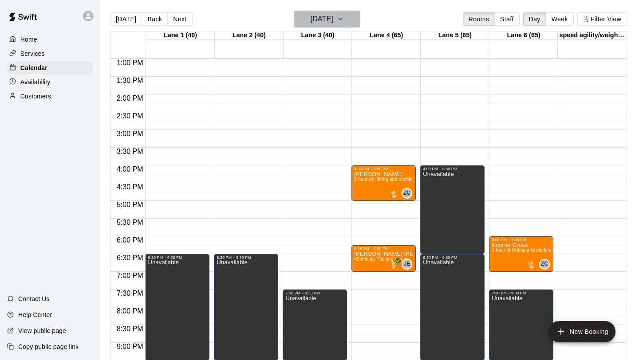
click at [359, 26] on button "Wednesday Aug 20" at bounding box center [327, 19] width 67 height 17
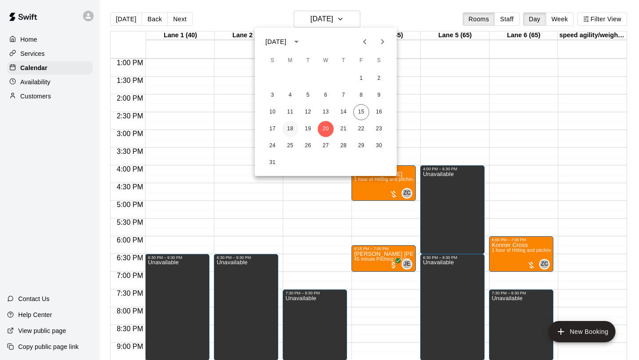
click at [292, 126] on button "18" at bounding box center [290, 129] width 16 height 16
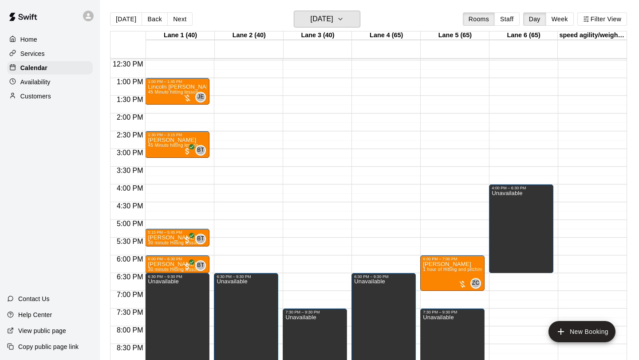
scroll to position [434, 0]
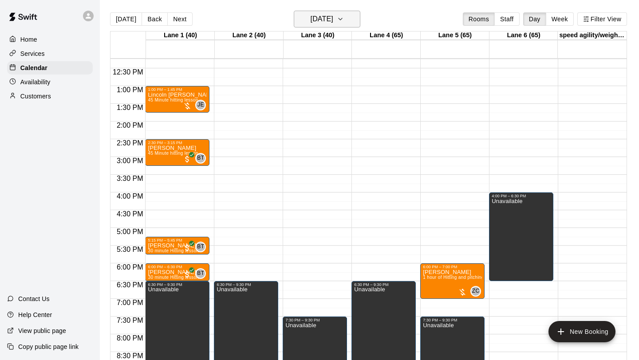
click at [344, 22] on icon "button" at bounding box center [340, 19] width 7 height 11
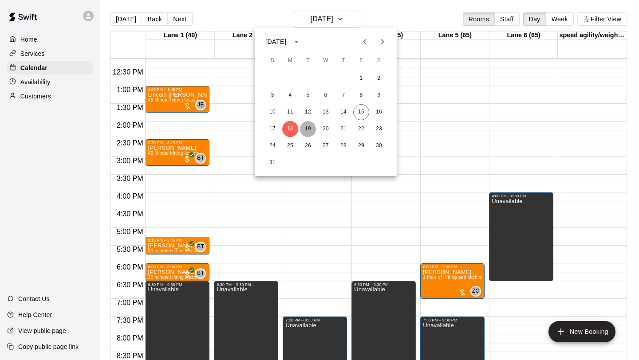
click at [307, 124] on button "19" at bounding box center [308, 129] width 16 height 16
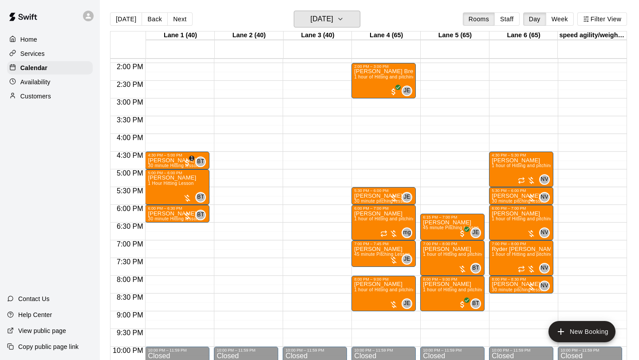
scroll to position [494, 0]
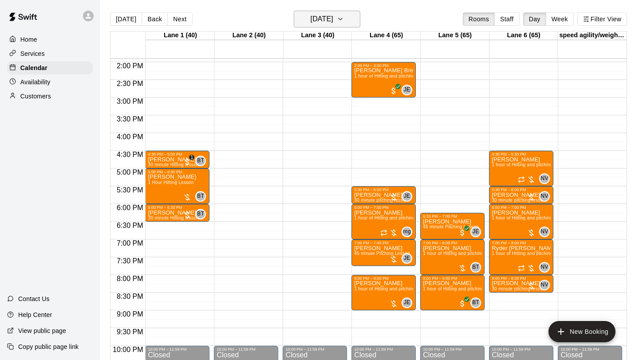
click at [344, 24] on icon "button" at bounding box center [340, 19] width 7 height 11
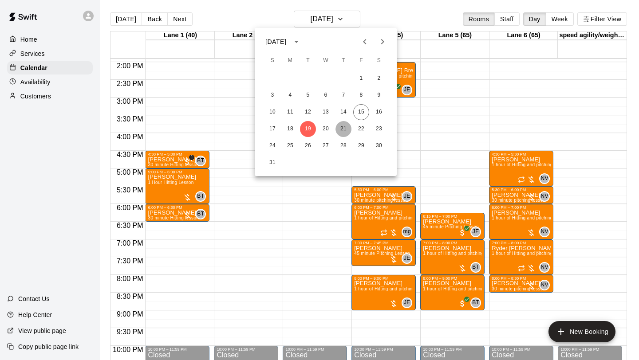
click at [342, 127] on button "21" at bounding box center [344, 129] width 16 height 16
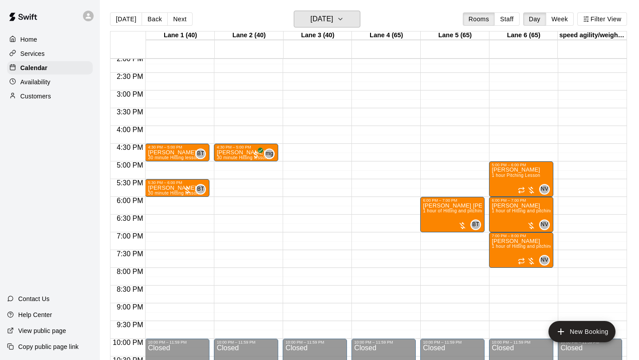
scroll to position [485, 0]
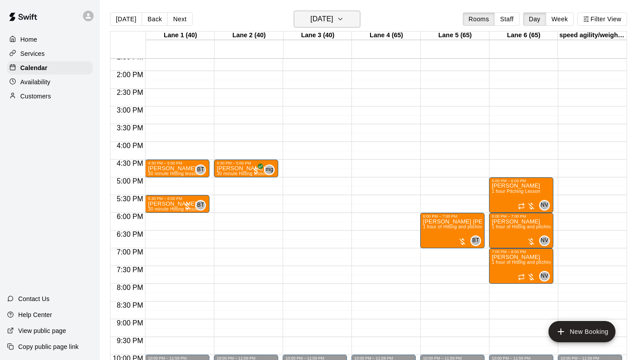
click at [348, 19] on button "Thursday Aug 21" at bounding box center [327, 19] width 67 height 17
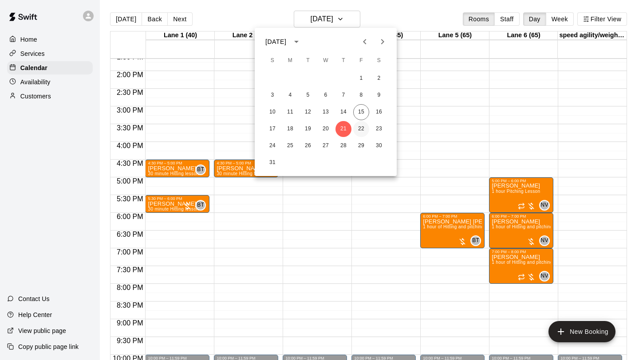
click at [357, 126] on button "22" at bounding box center [361, 129] width 16 height 16
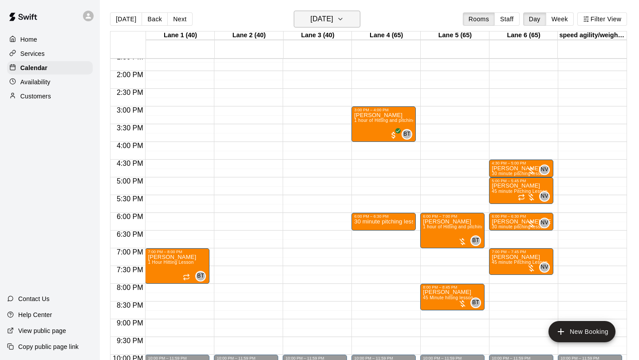
click at [358, 20] on button "Friday Aug 22" at bounding box center [327, 19] width 67 height 17
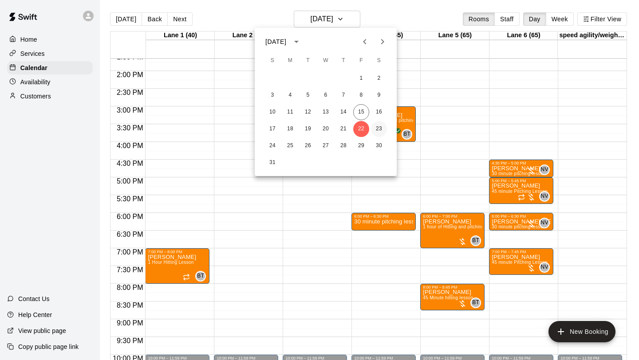
click at [378, 132] on button "23" at bounding box center [379, 129] width 16 height 16
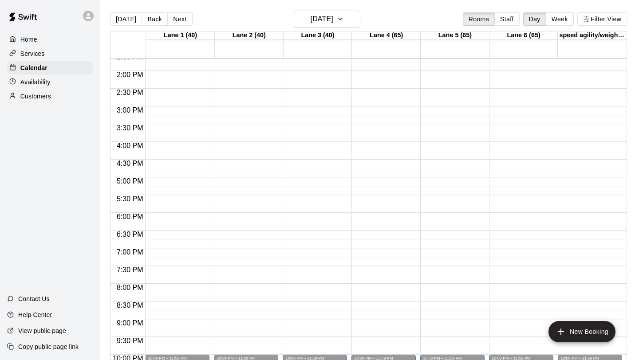
click at [57, 78] on div "Availability" at bounding box center [50, 81] width 86 height 13
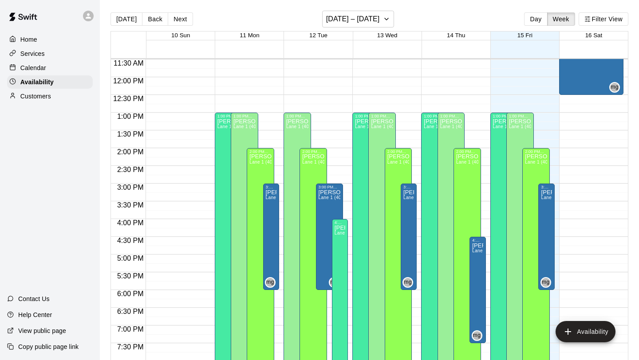
scroll to position [404, 0]
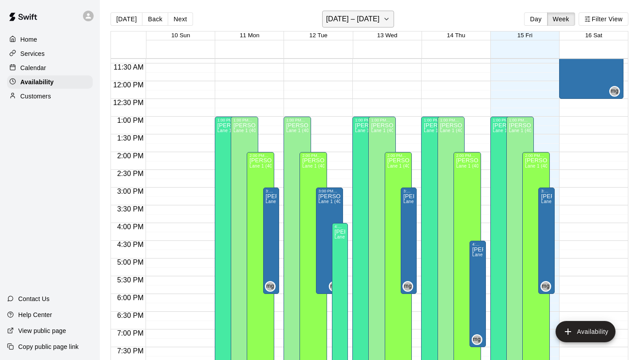
click at [375, 13] on h6 "August 10 – 16" at bounding box center [353, 19] width 54 height 12
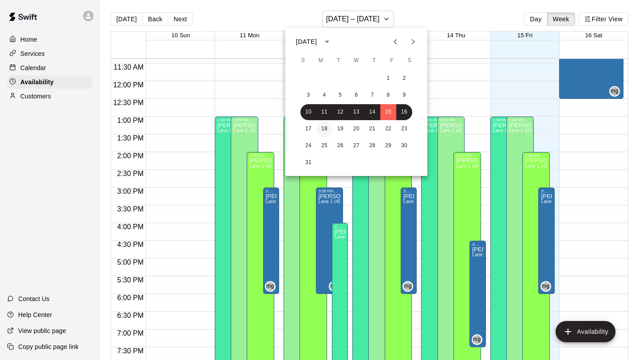
click at [327, 130] on button "18" at bounding box center [324, 129] width 16 height 16
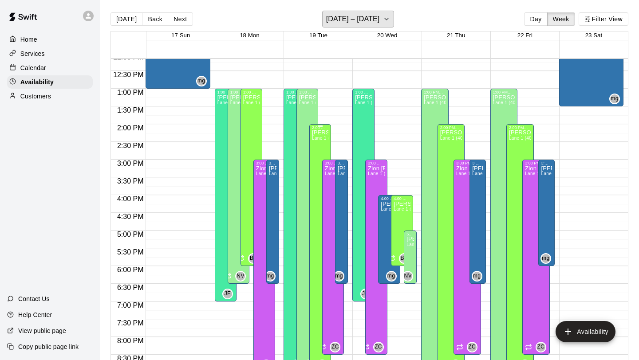
scroll to position [449, 0]
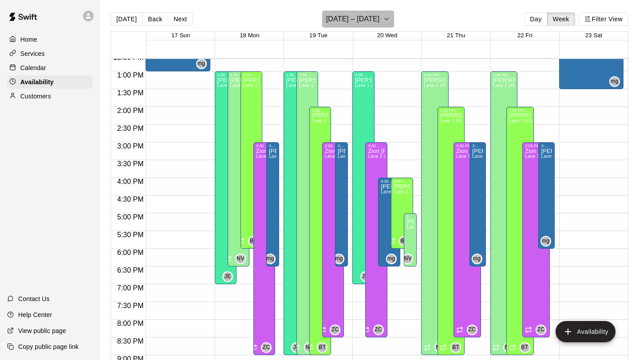
click at [372, 22] on h6 "[DATE] – [DATE]" at bounding box center [353, 19] width 54 height 12
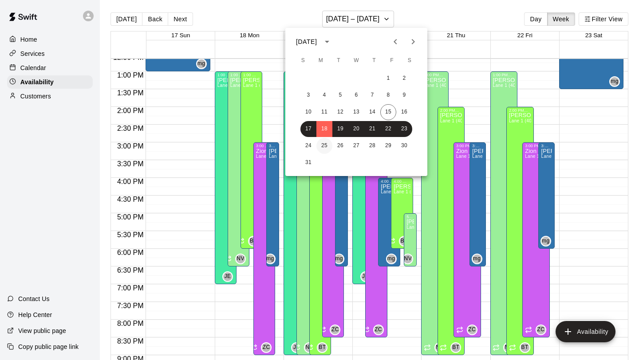
click at [324, 147] on button "25" at bounding box center [324, 146] width 16 height 16
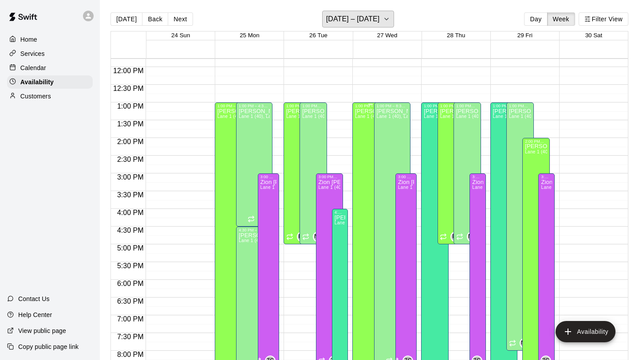
scroll to position [415, 0]
